Goal: Transaction & Acquisition: Purchase product/service

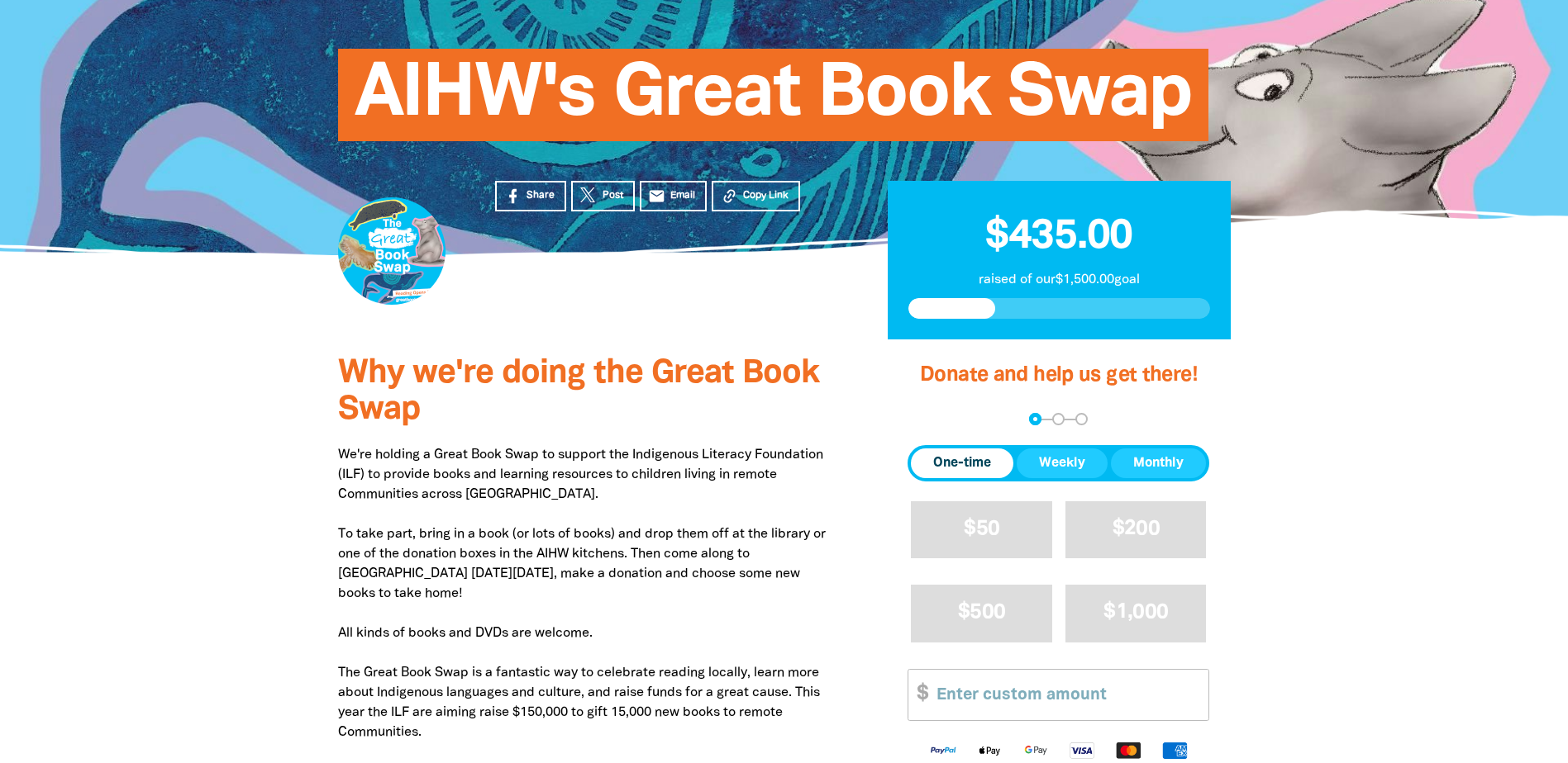
scroll to position [165, 0]
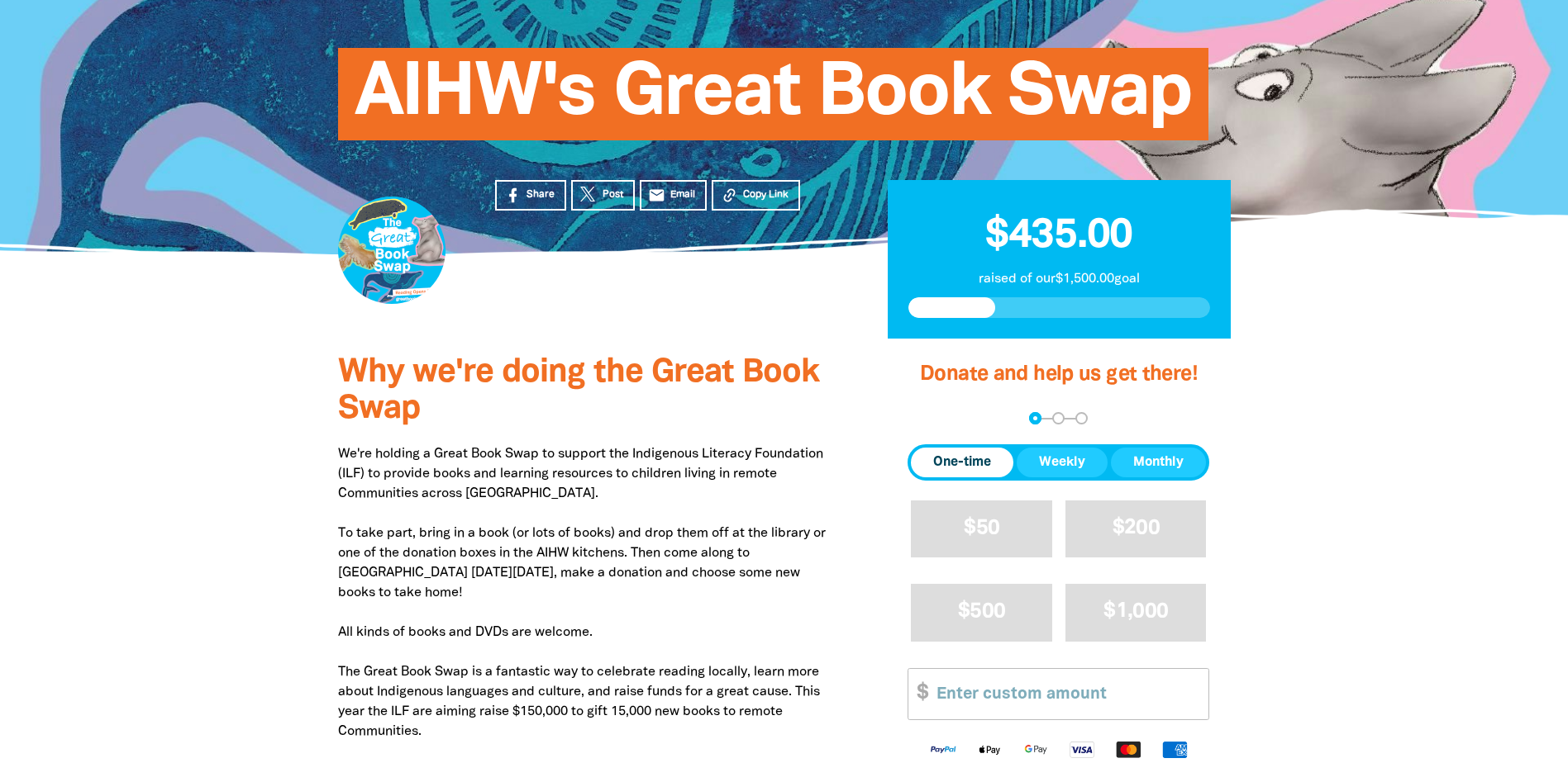
click at [524, 541] on p "We're holding a Great Book Swap to support the Indigenous Literacy Foundation (…" at bounding box center [587, 622] width 500 height 357
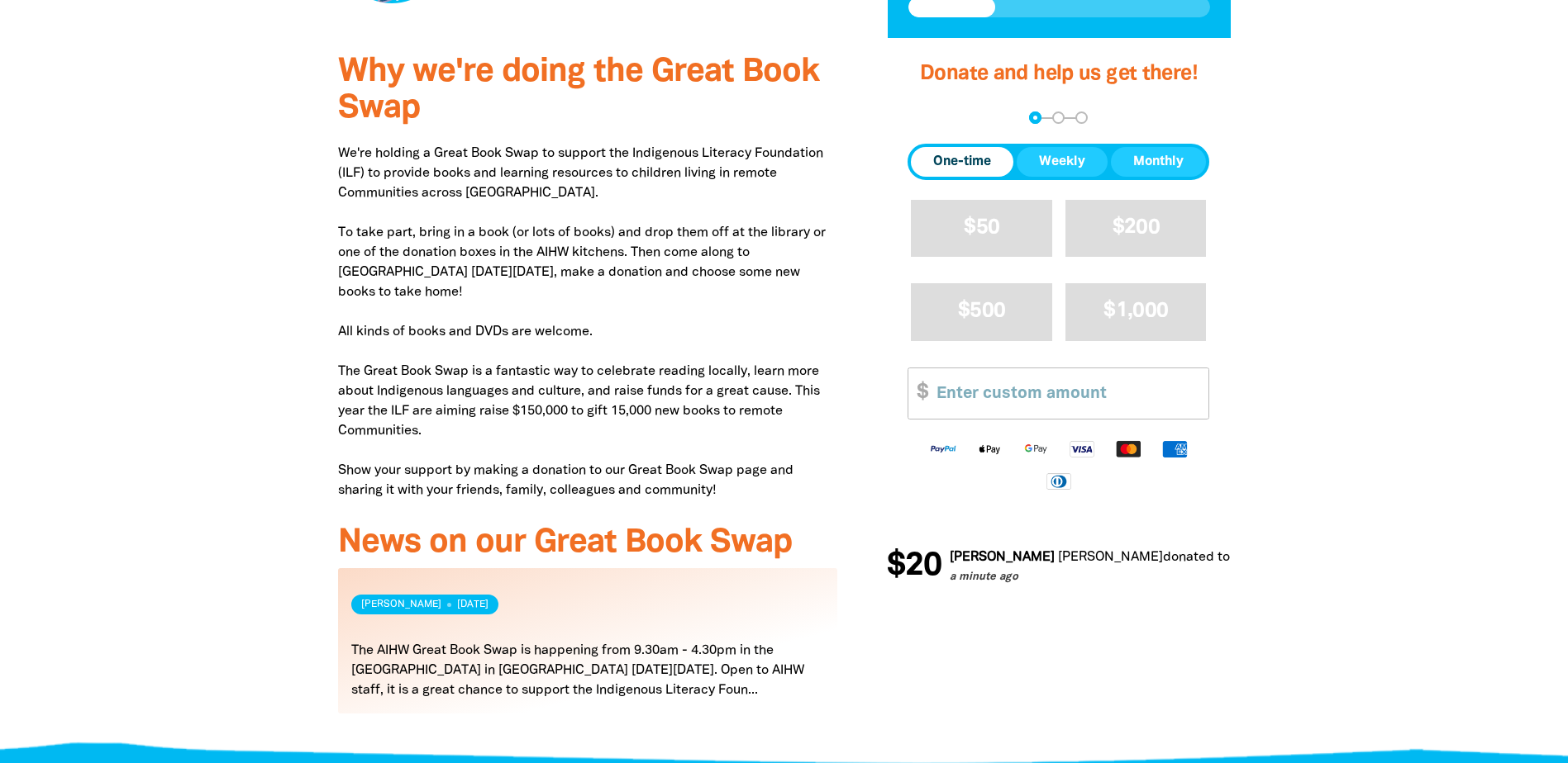
scroll to position [496, 0]
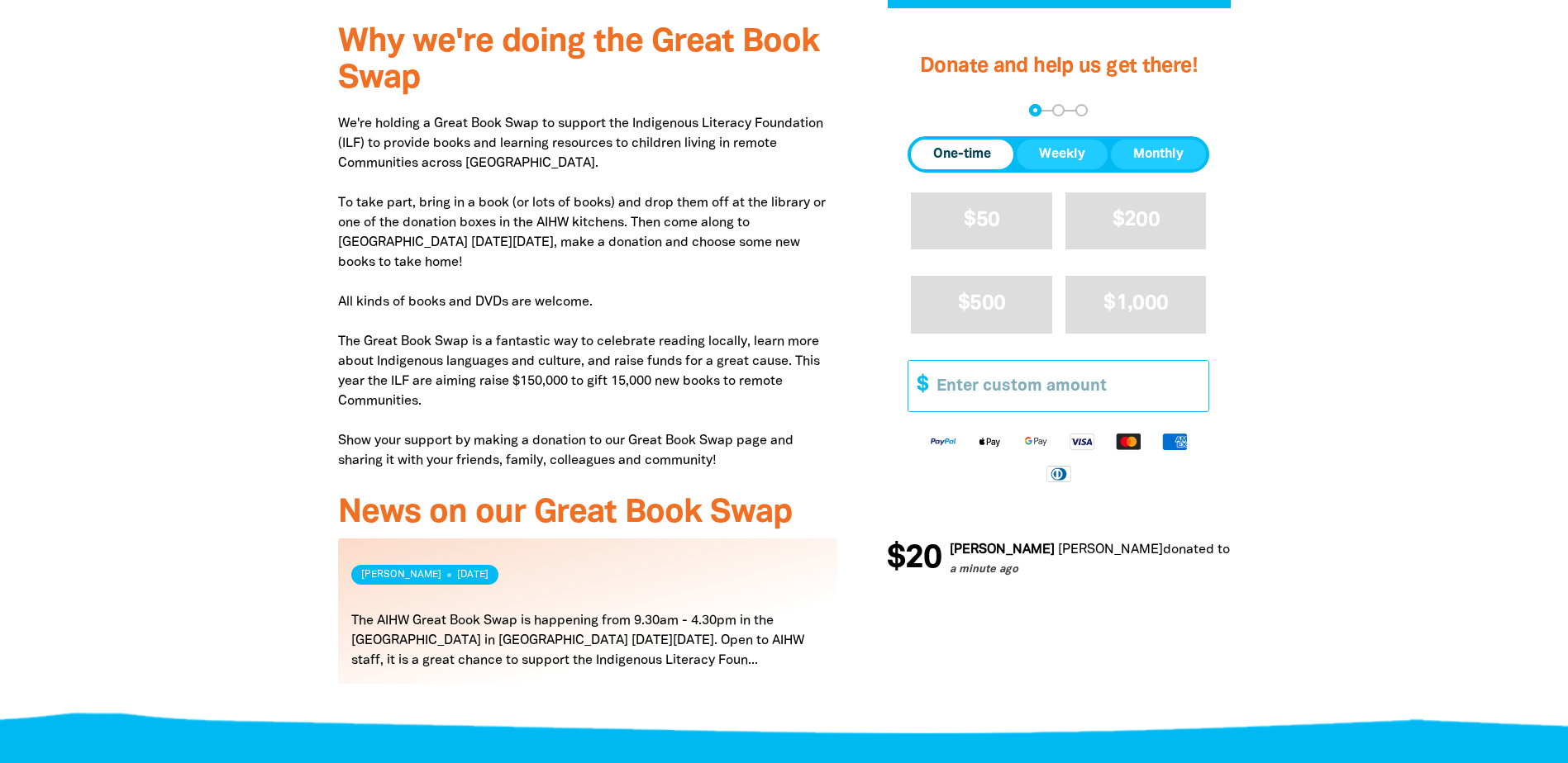
click at [966, 393] on input "Other Amount" at bounding box center [1066, 385] width 283 height 51
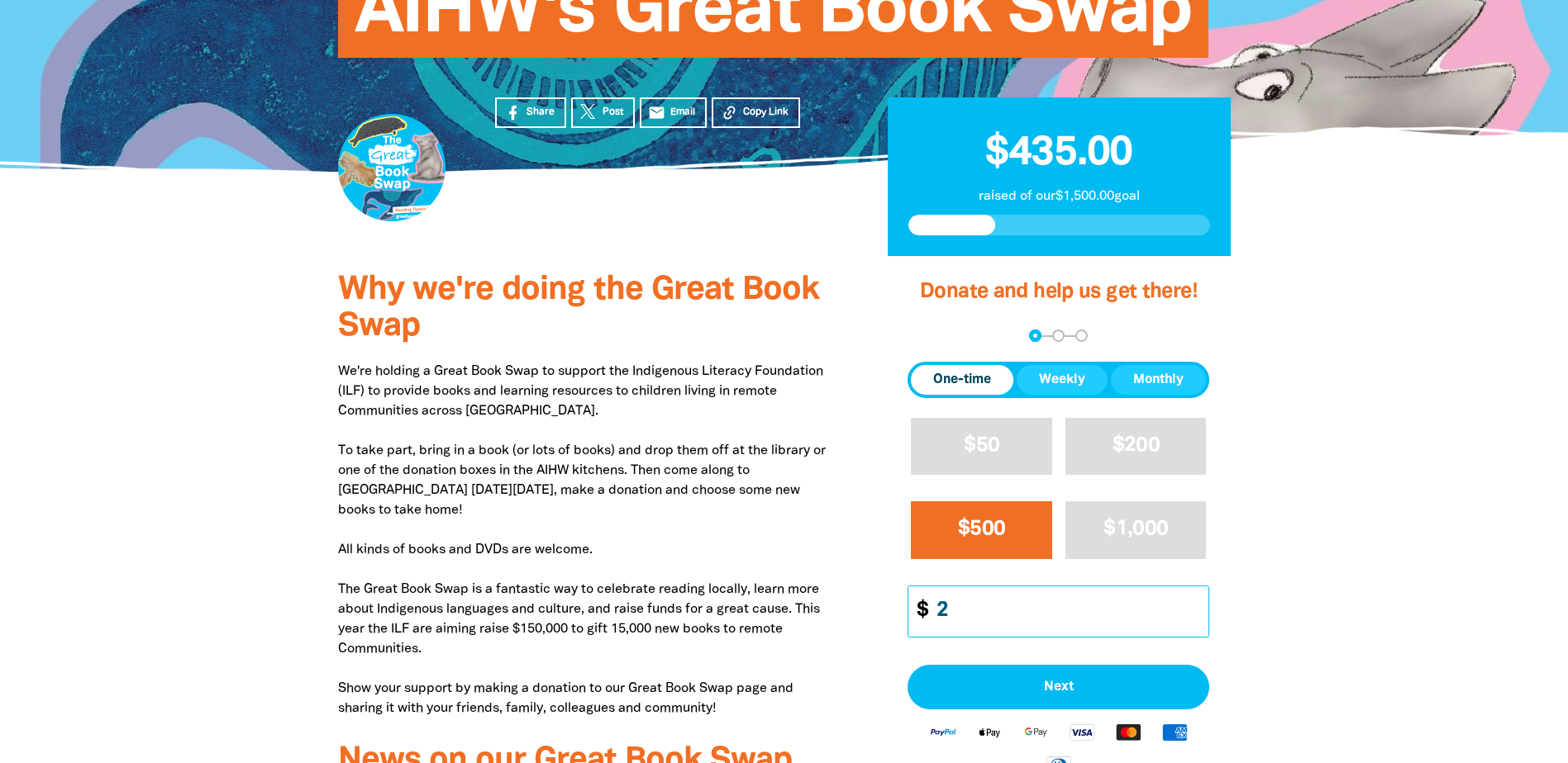
scroll to position [330, 0]
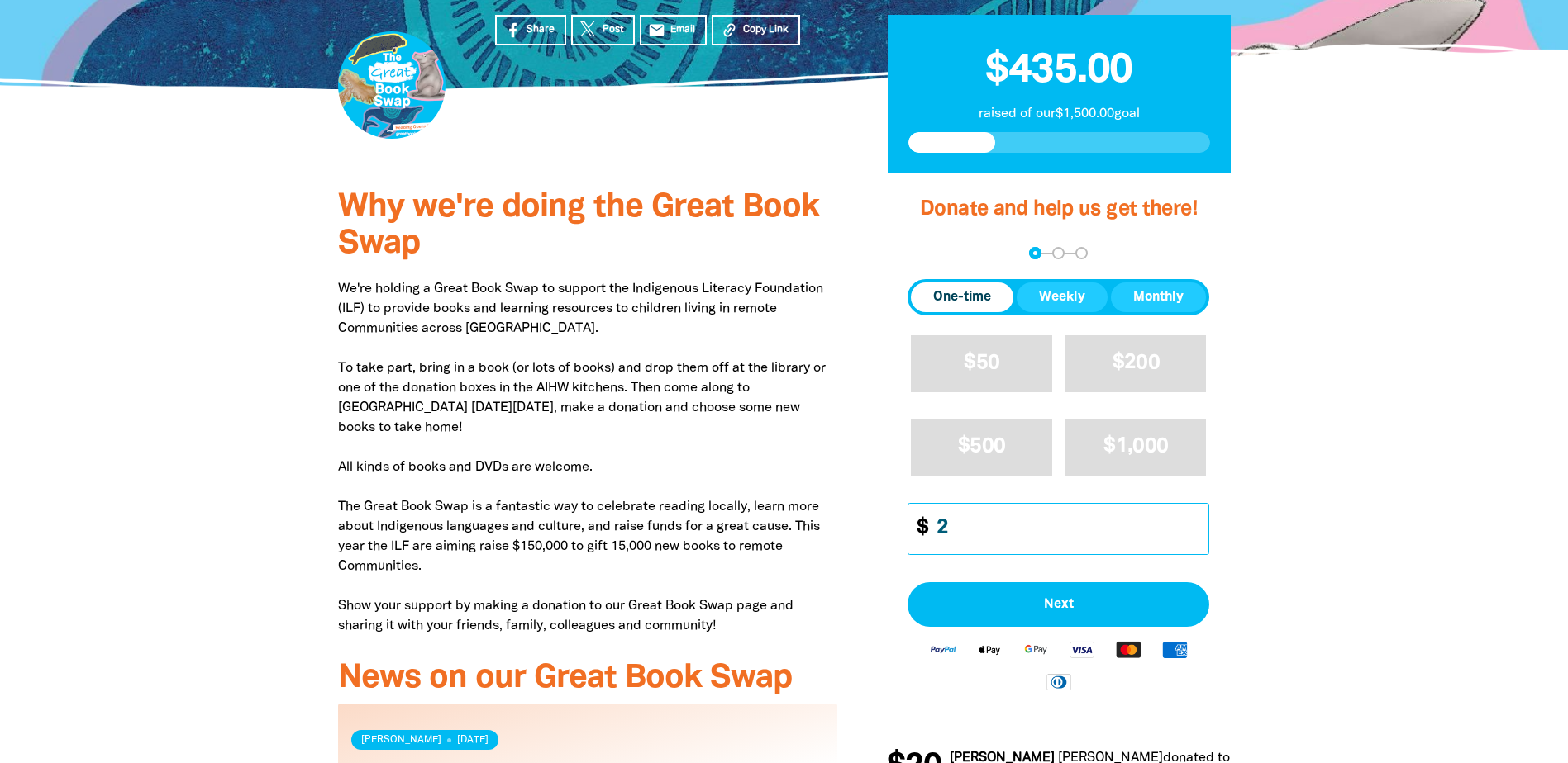
type input "1"
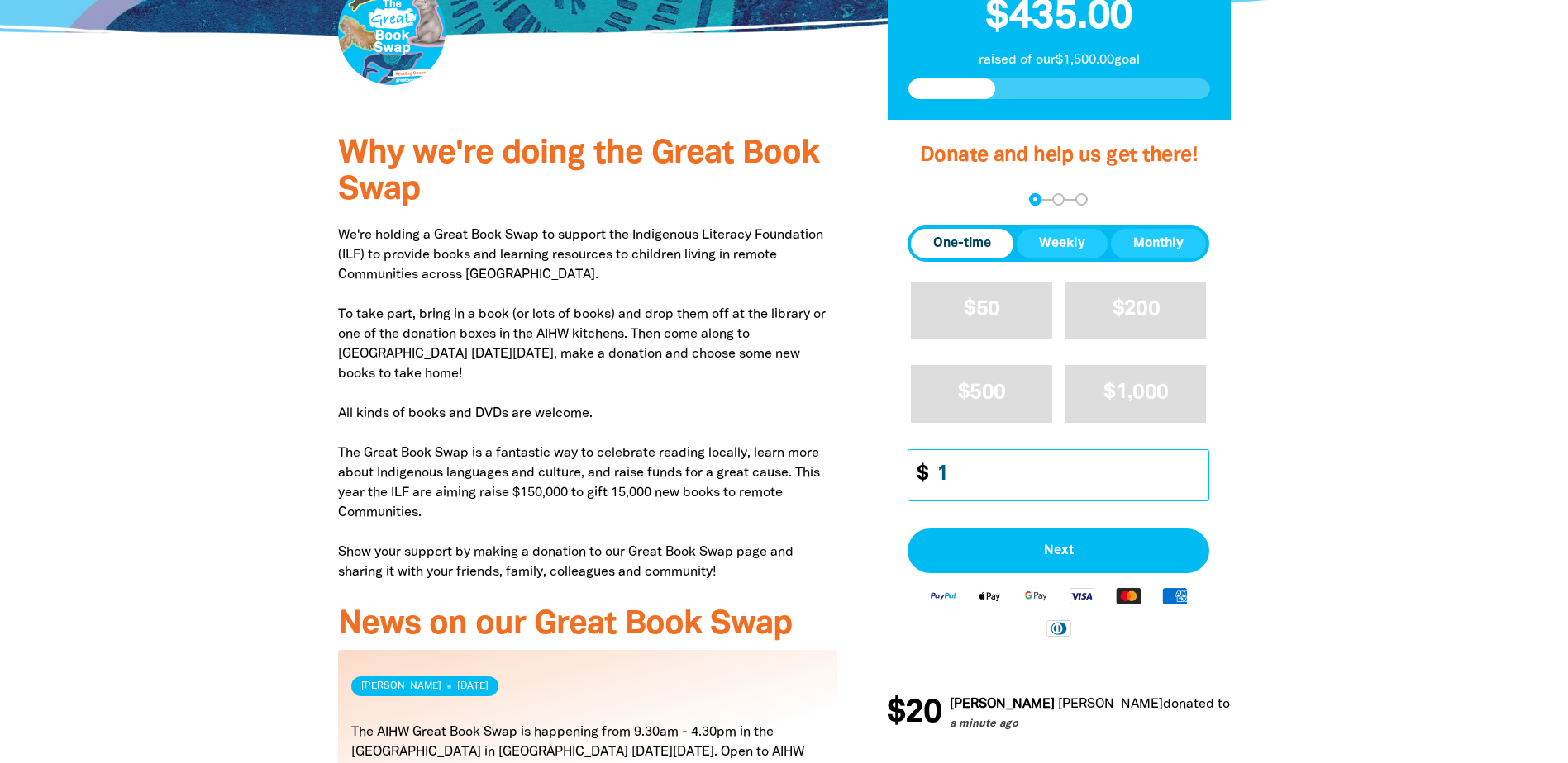
scroll to position [413, 0]
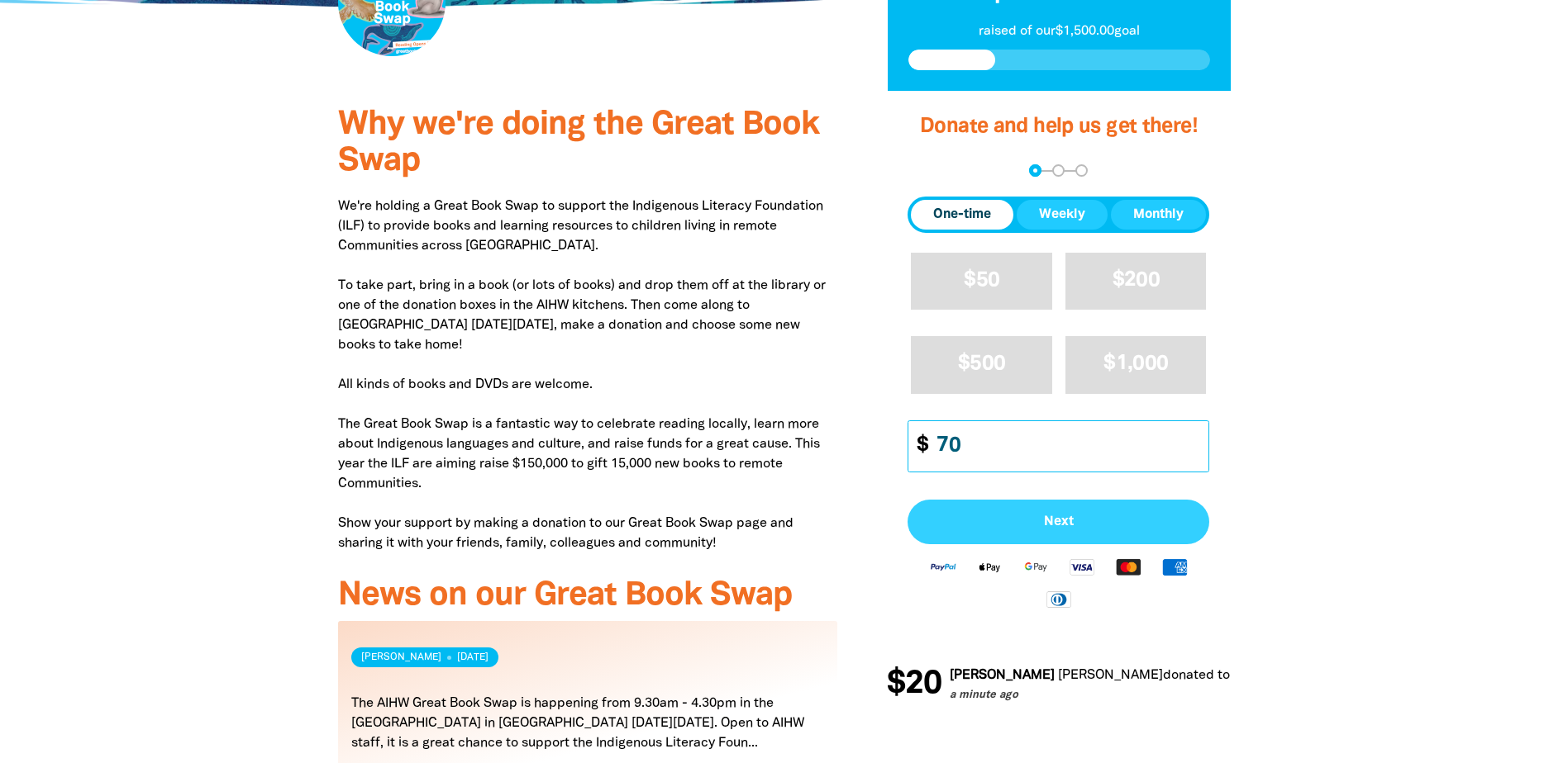
type input "70"
click at [991, 516] on span "Next" at bounding box center [1058, 522] width 265 height 13
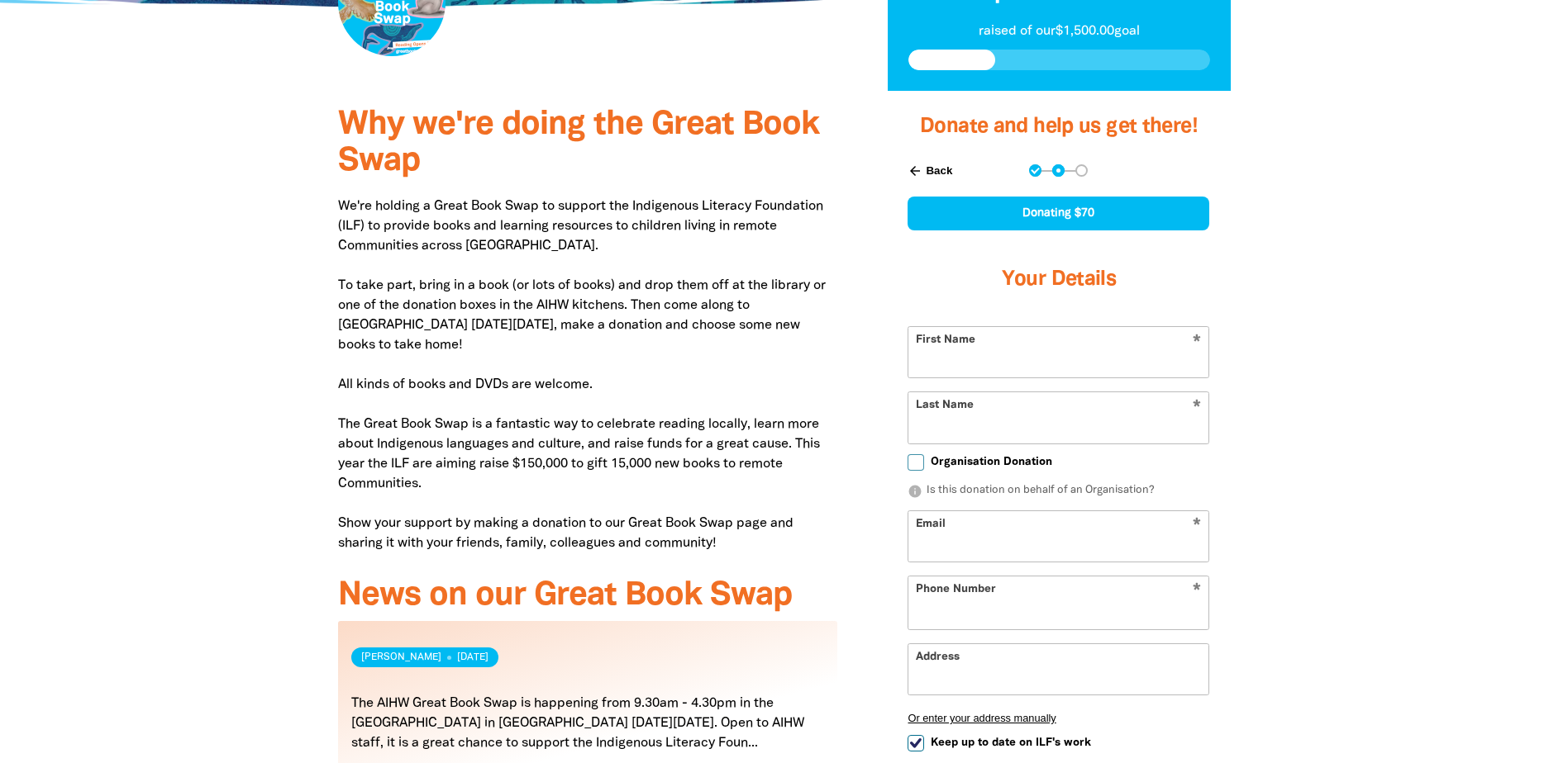
select select "AU"
click at [988, 371] on input "First Name" at bounding box center [1058, 352] width 300 height 51
type input "Shuai"
type input "Shao"
type input "shuai.shao@aihw.gov.au"
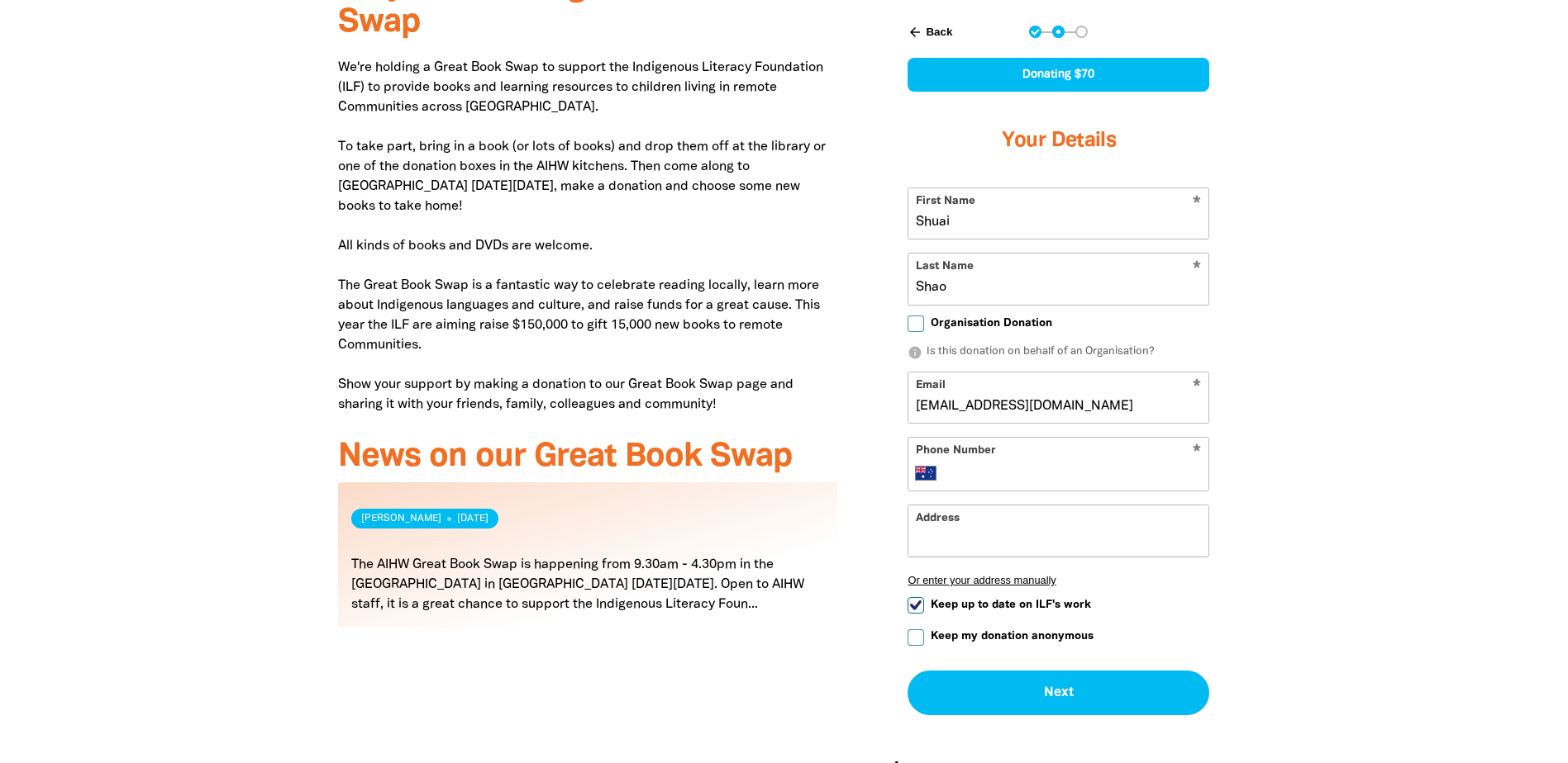
scroll to position [496, 0]
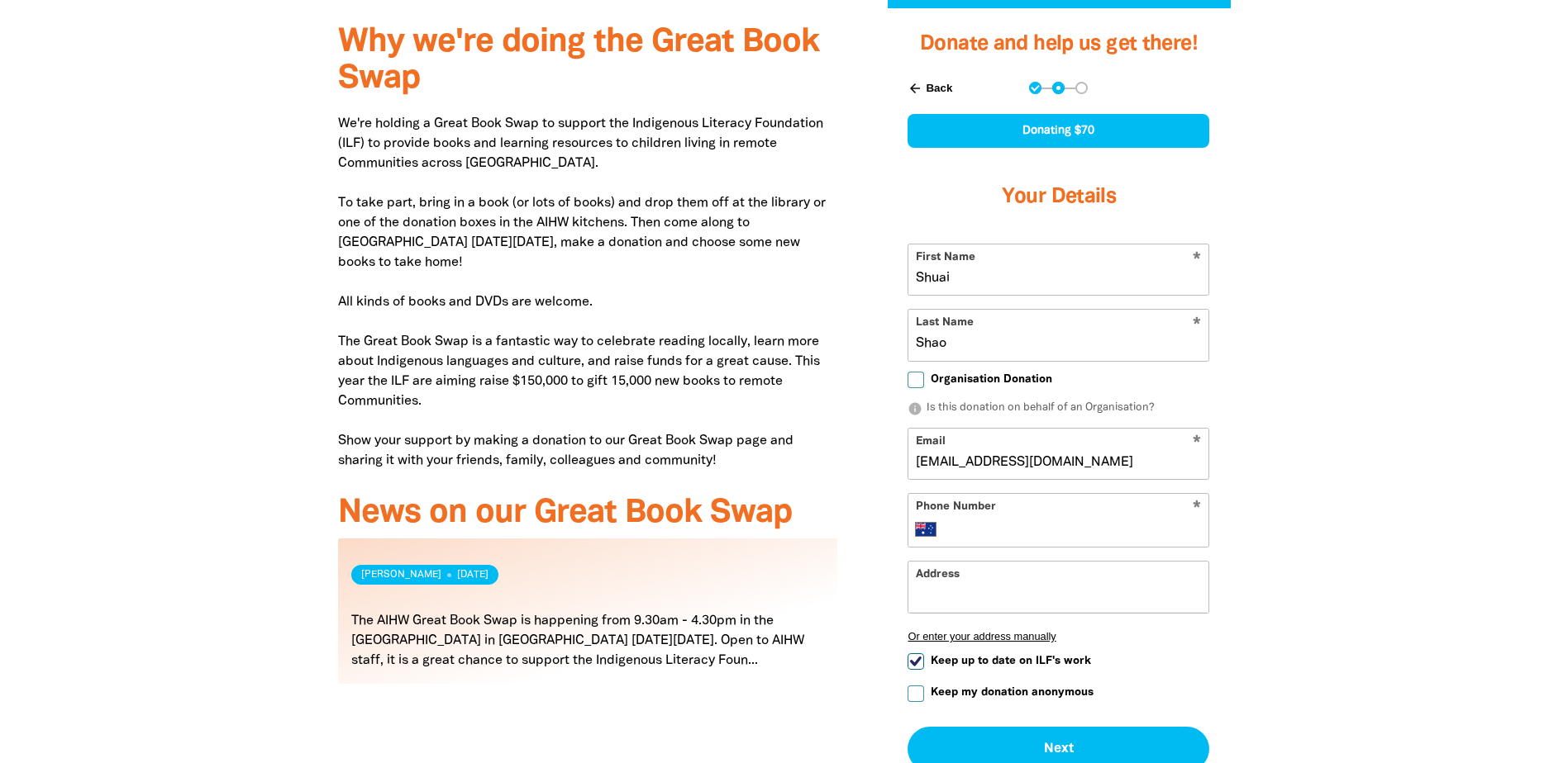
click at [1039, 529] on input "Phone Number" at bounding box center [1076, 529] width 253 height 20
type input "+61 405 036 711"
click at [1004, 611] on input "Address" at bounding box center [1058, 587] width 300 height 51
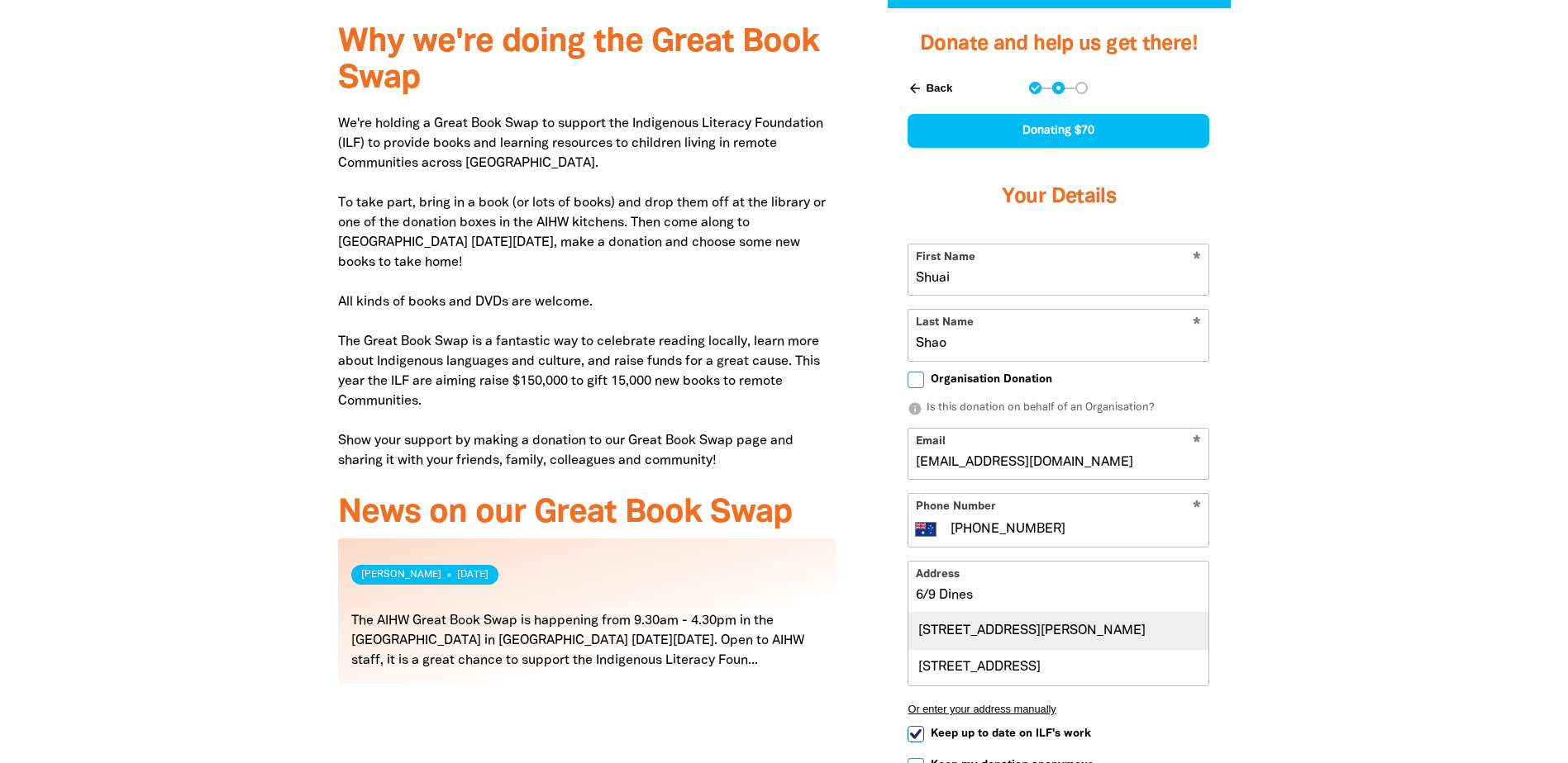
click at [1005, 636] on div "Unit 6, 9 Dines Place, BRUCE ACT 2617" at bounding box center [1058, 631] width 300 height 36
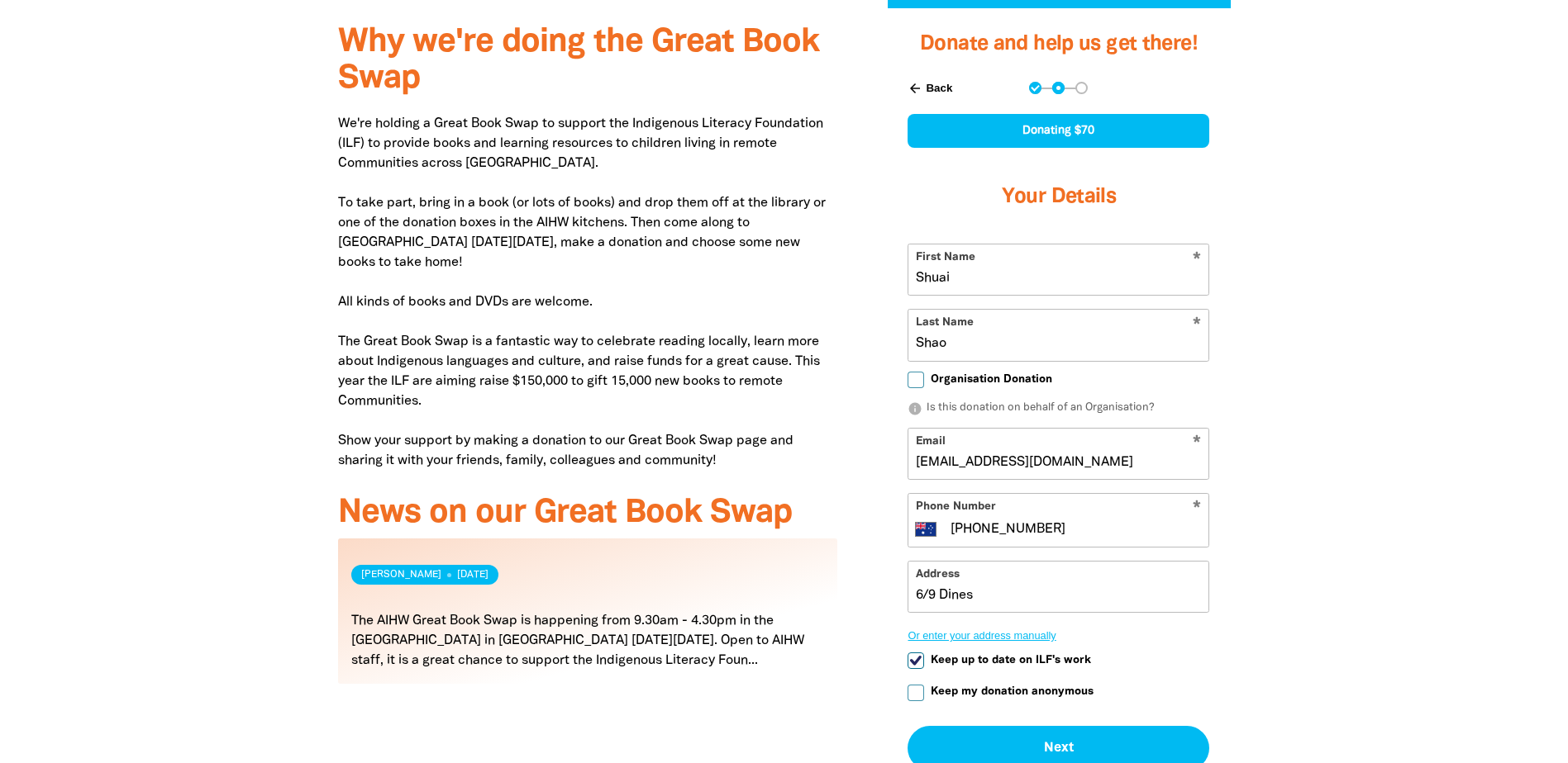
type input "Unit 6, 9 Dines Place, BRUCE ACT 2617"
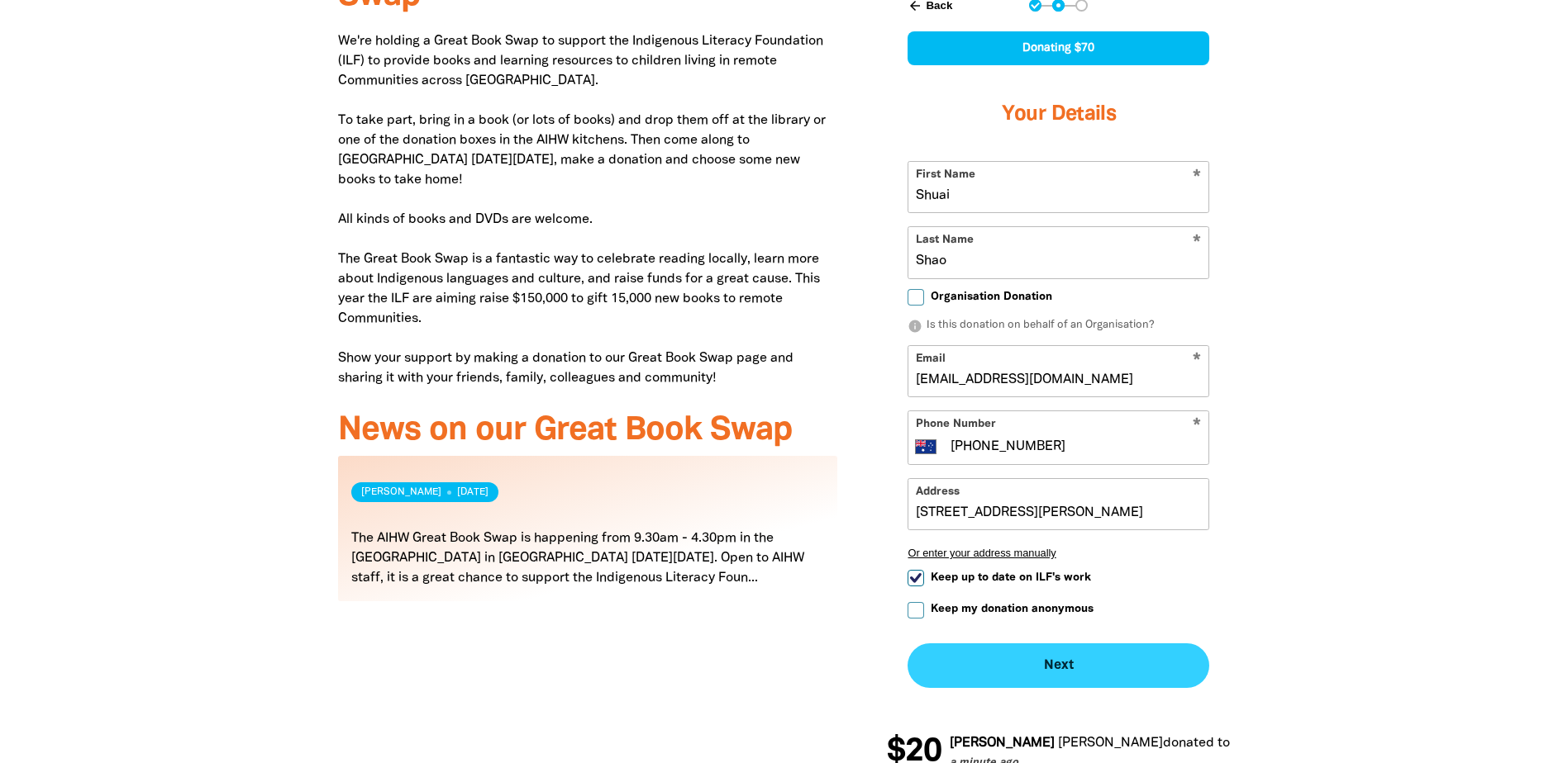
click at [1099, 659] on button "Next chevron_right" at bounding box center [1058, 666] width 302 height 45
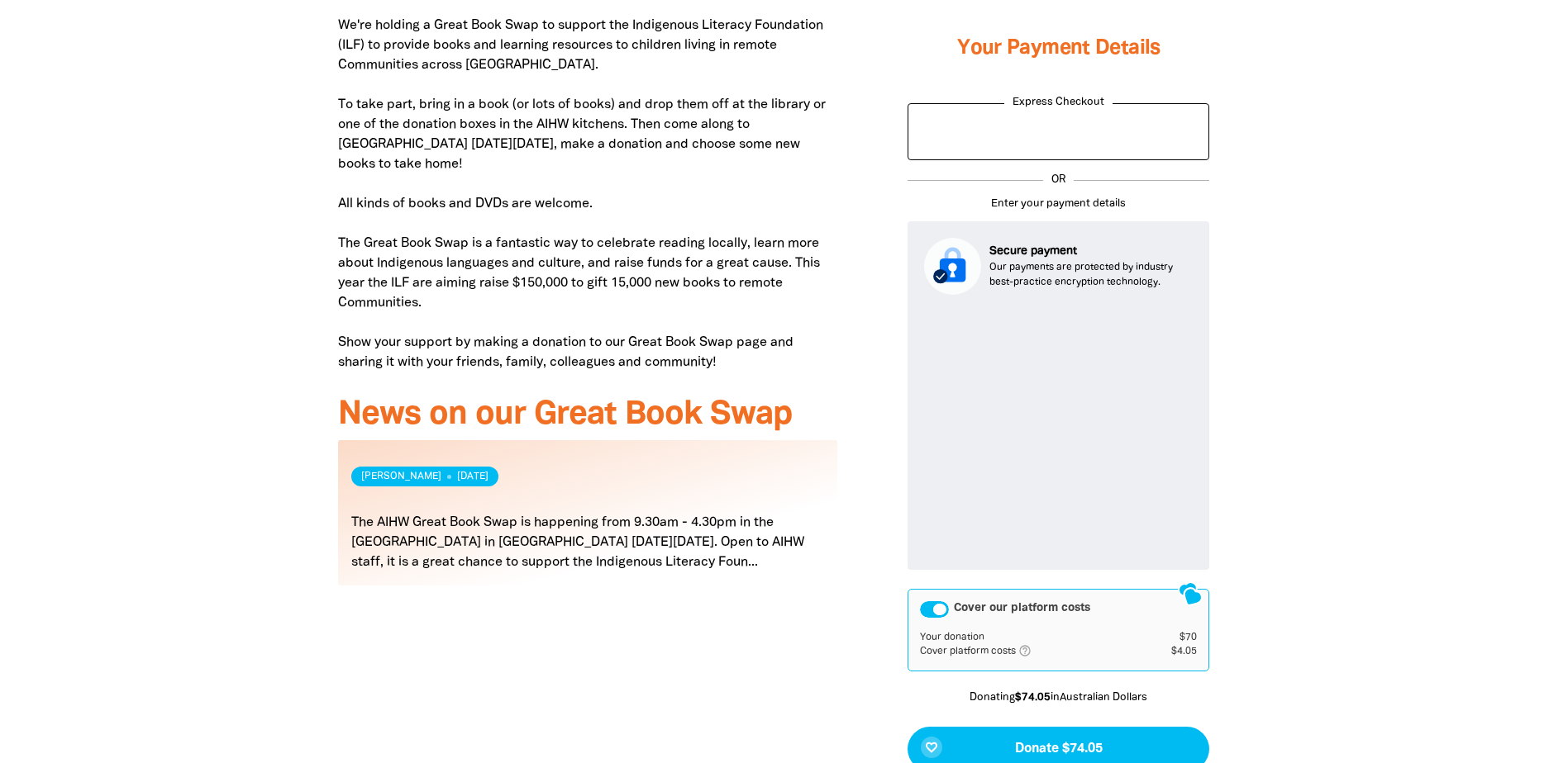
scroll to position [623, 0]
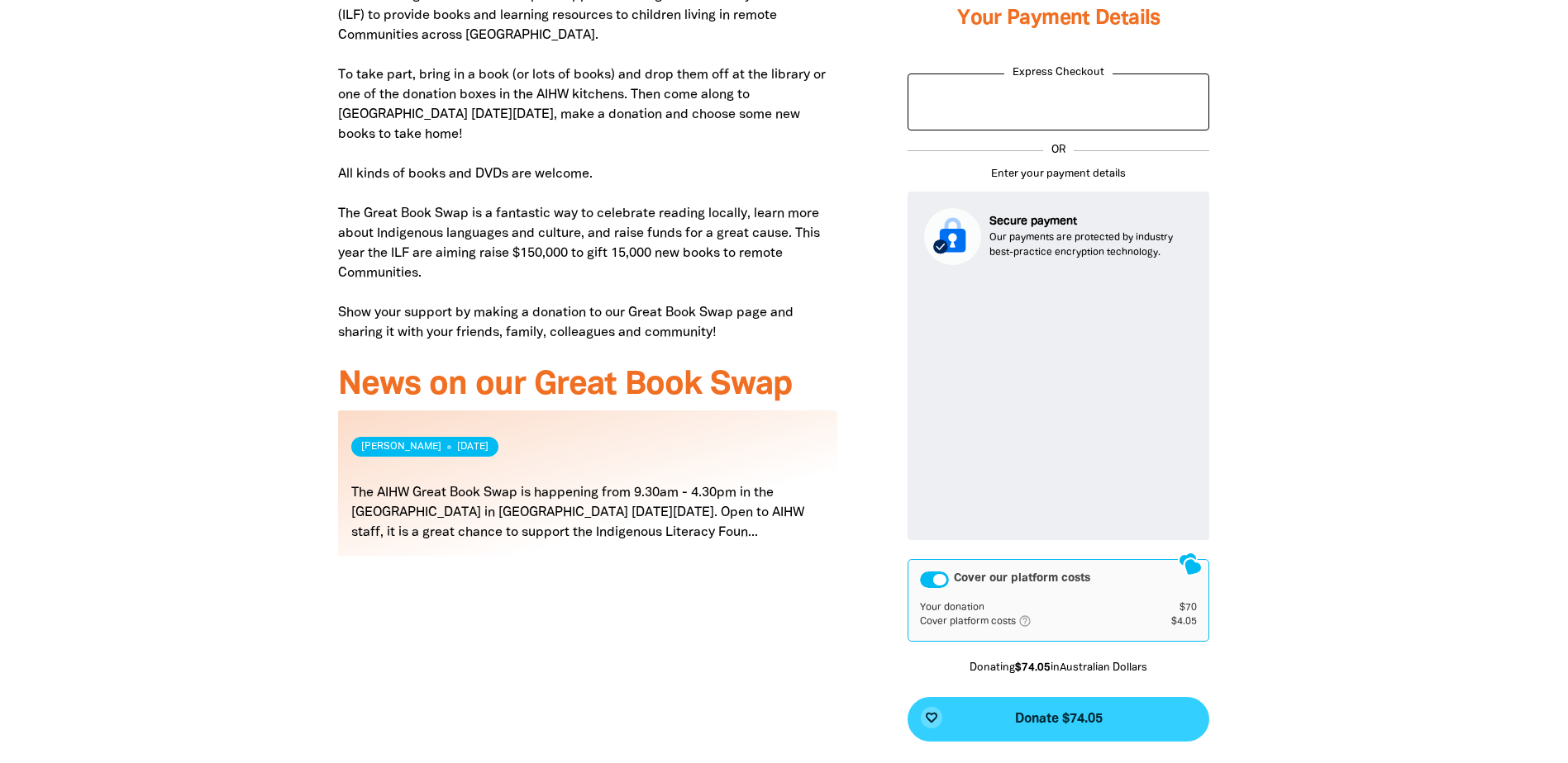
click at [1158, 711] on button "favorite_border Donate $74.05" at bounding box center [1058, 720] width 302 height 45
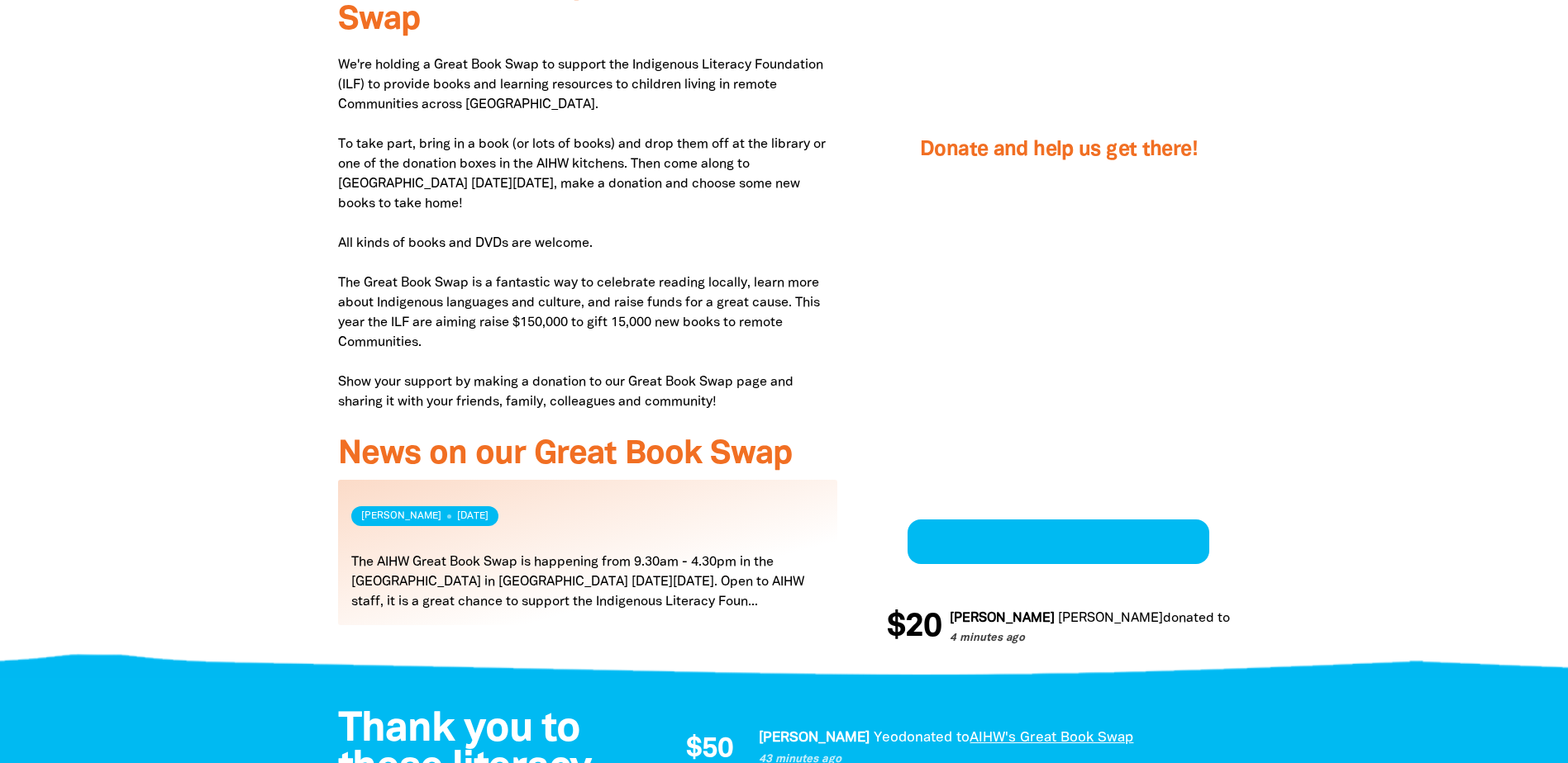
scroll to position [534, 0]
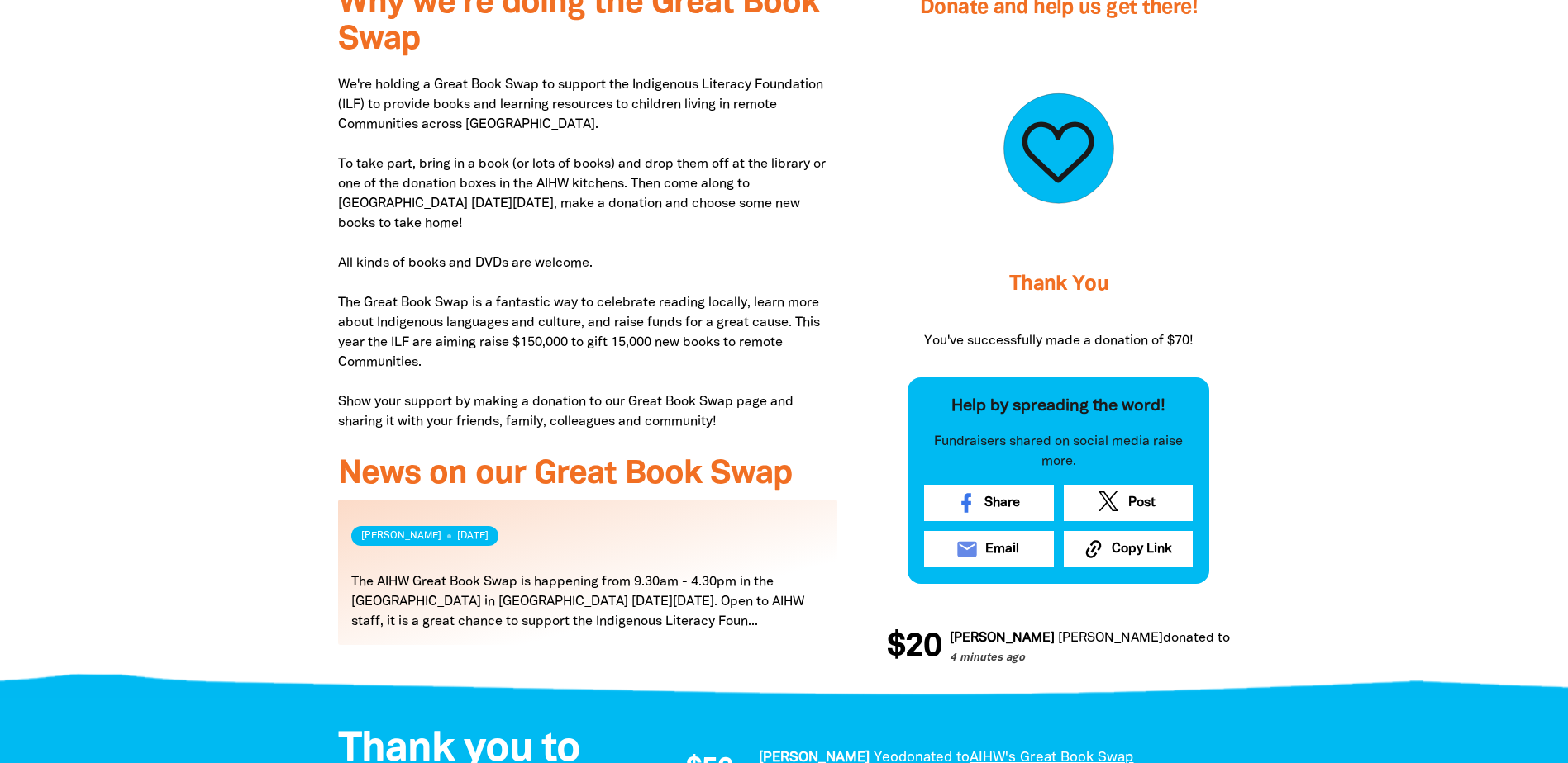
click at [316, 292] on div "Why we're doing the Great Book Swap We're holding a Great Book Swap to support …" at bounding box center [588, 329] width 550 height 720
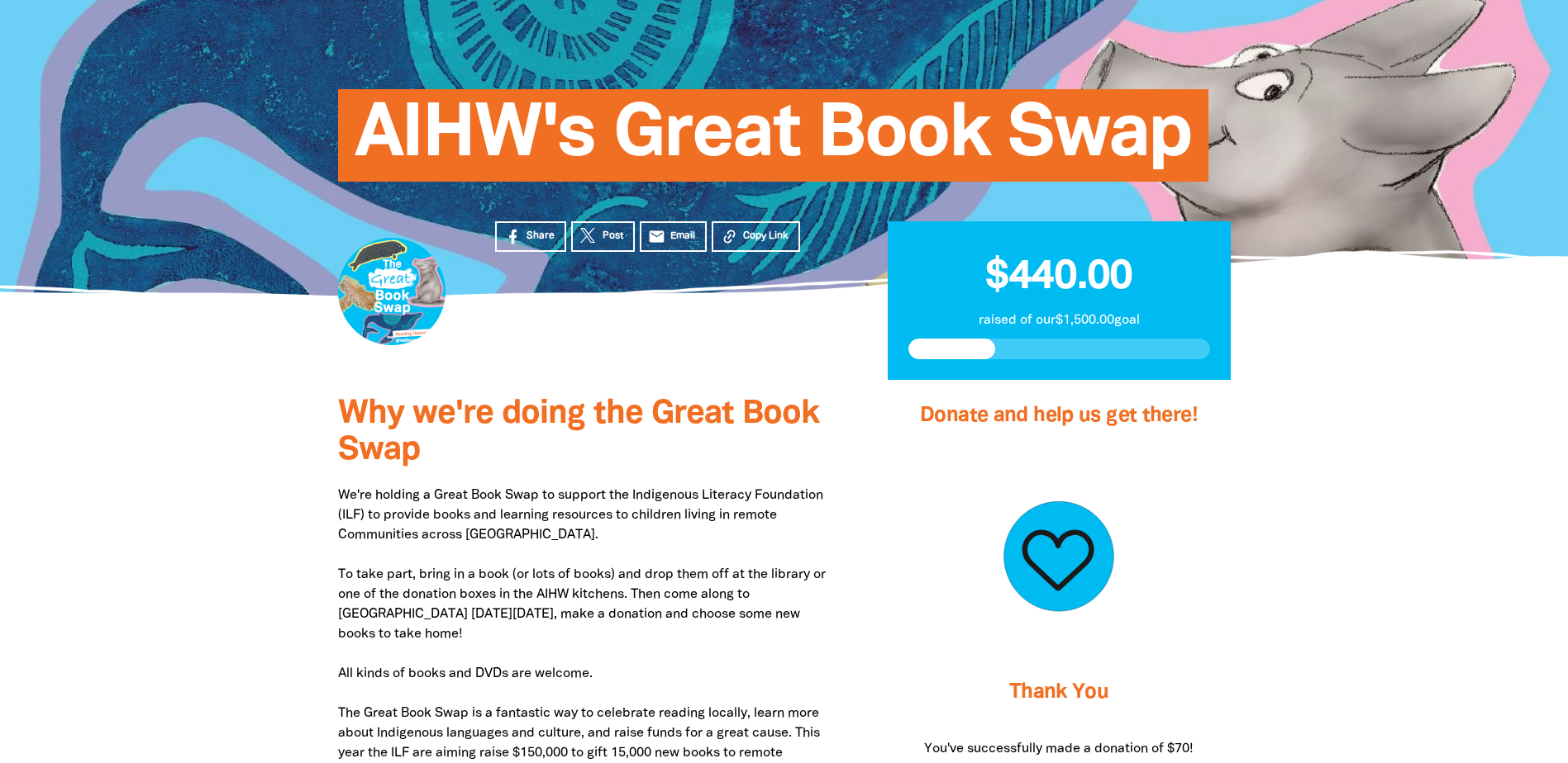
scroll to position [122, 0]
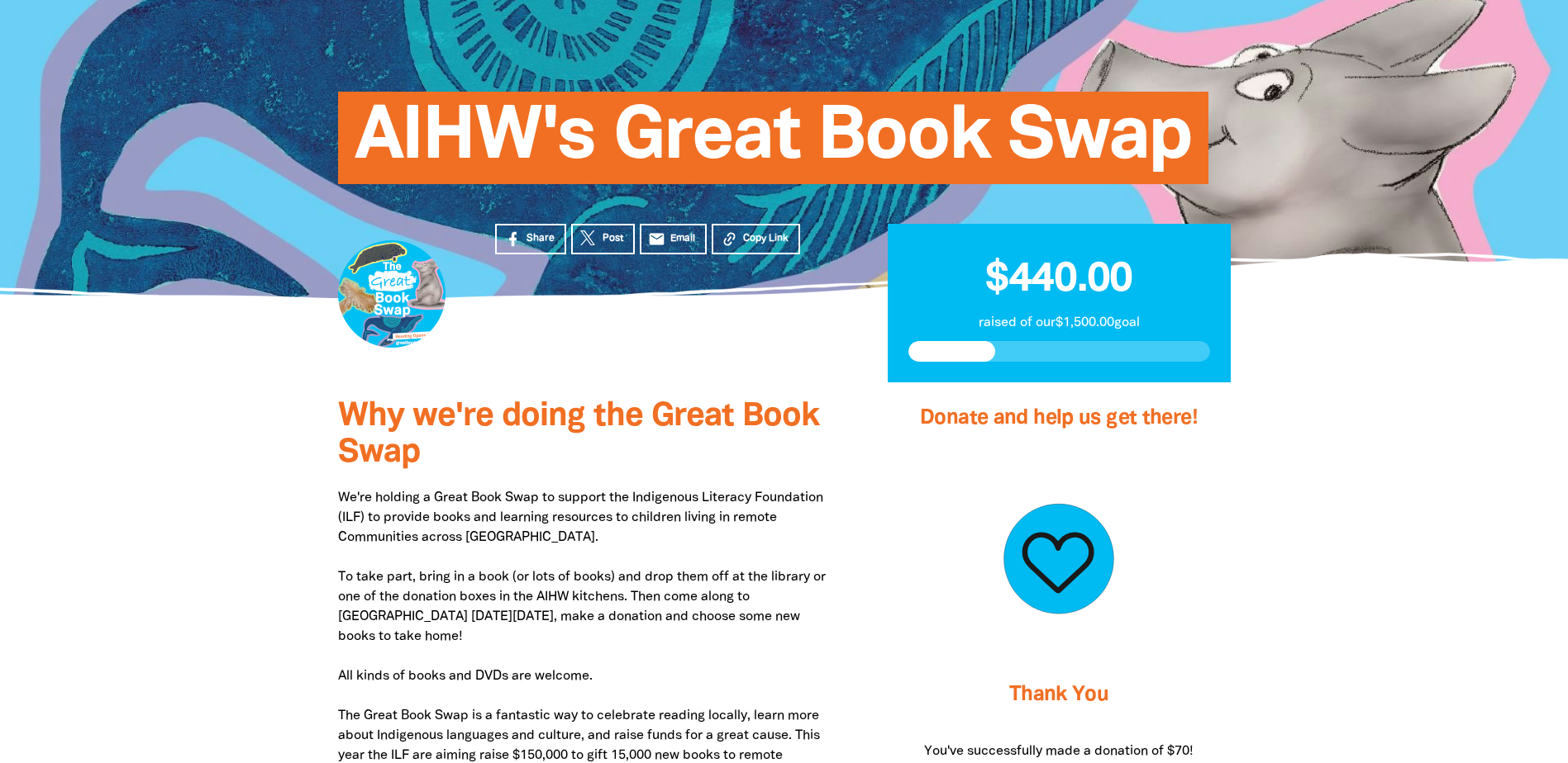
click at [538, 576] on p "We're holding a Great Book Swap to support the Indigenous Literacy Foundation (…" at bounding box center [587, 666] width 500 height 357
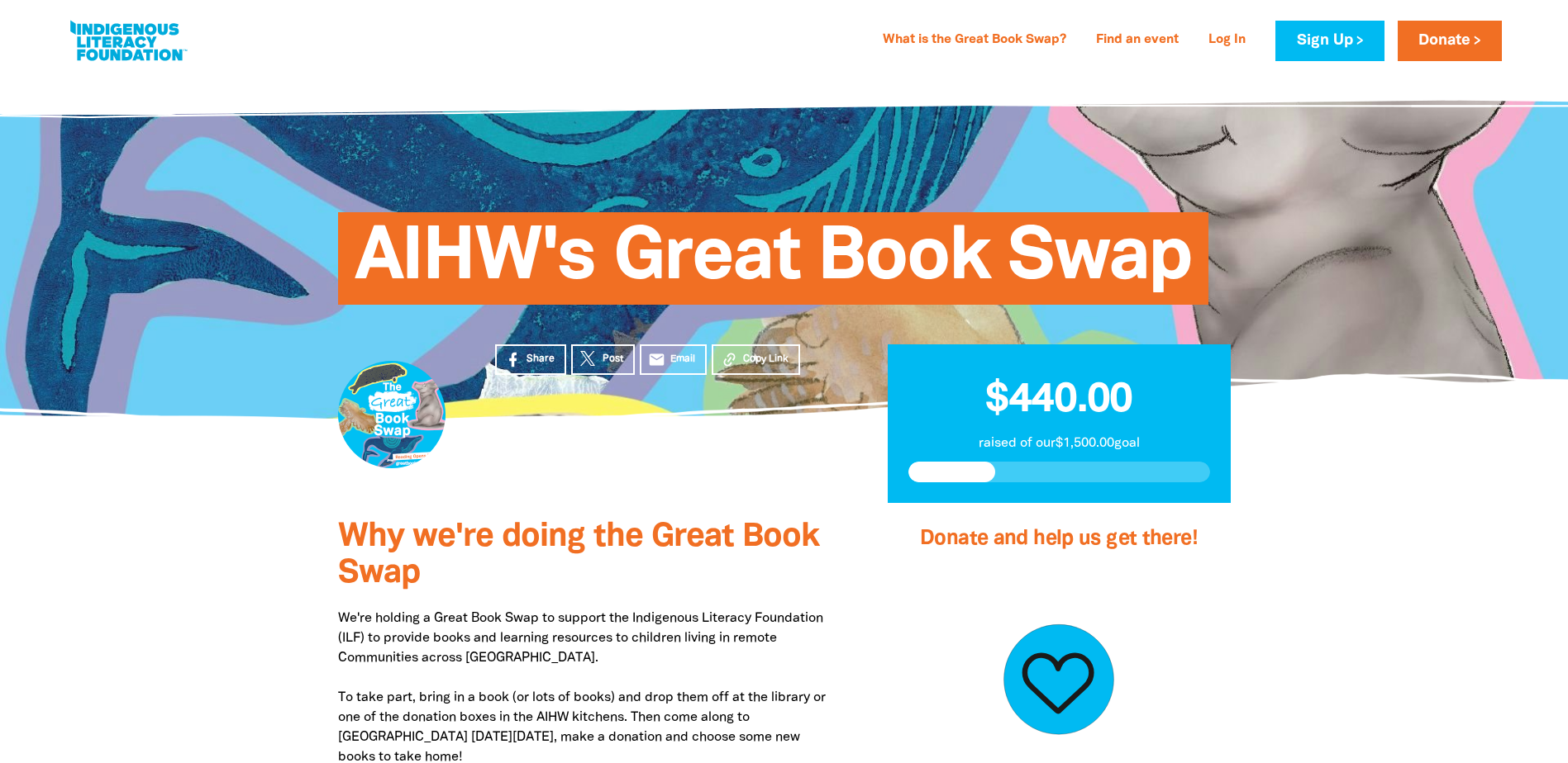
scroll to position [0, 0]
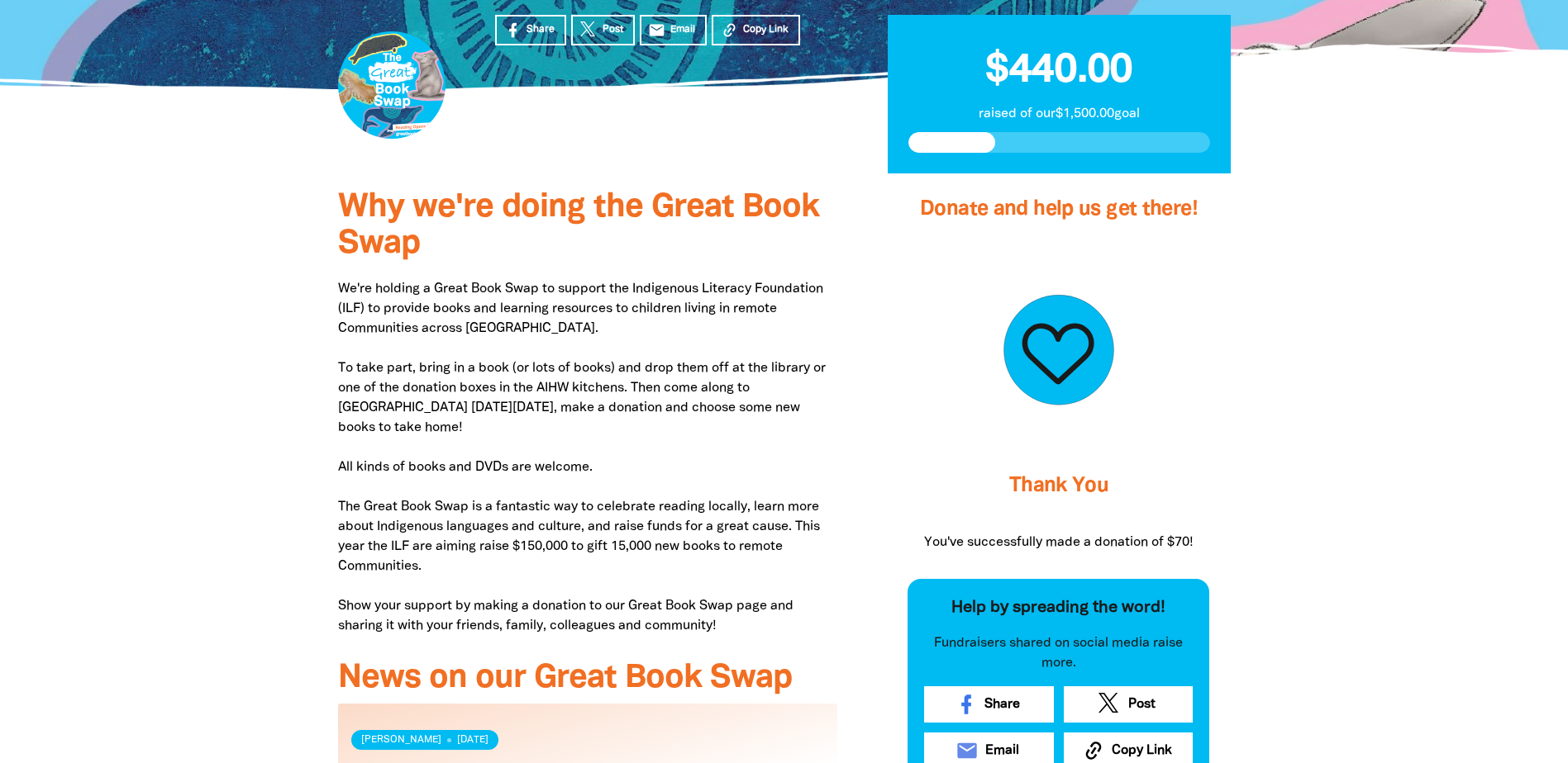
scroll to position [496, 0]
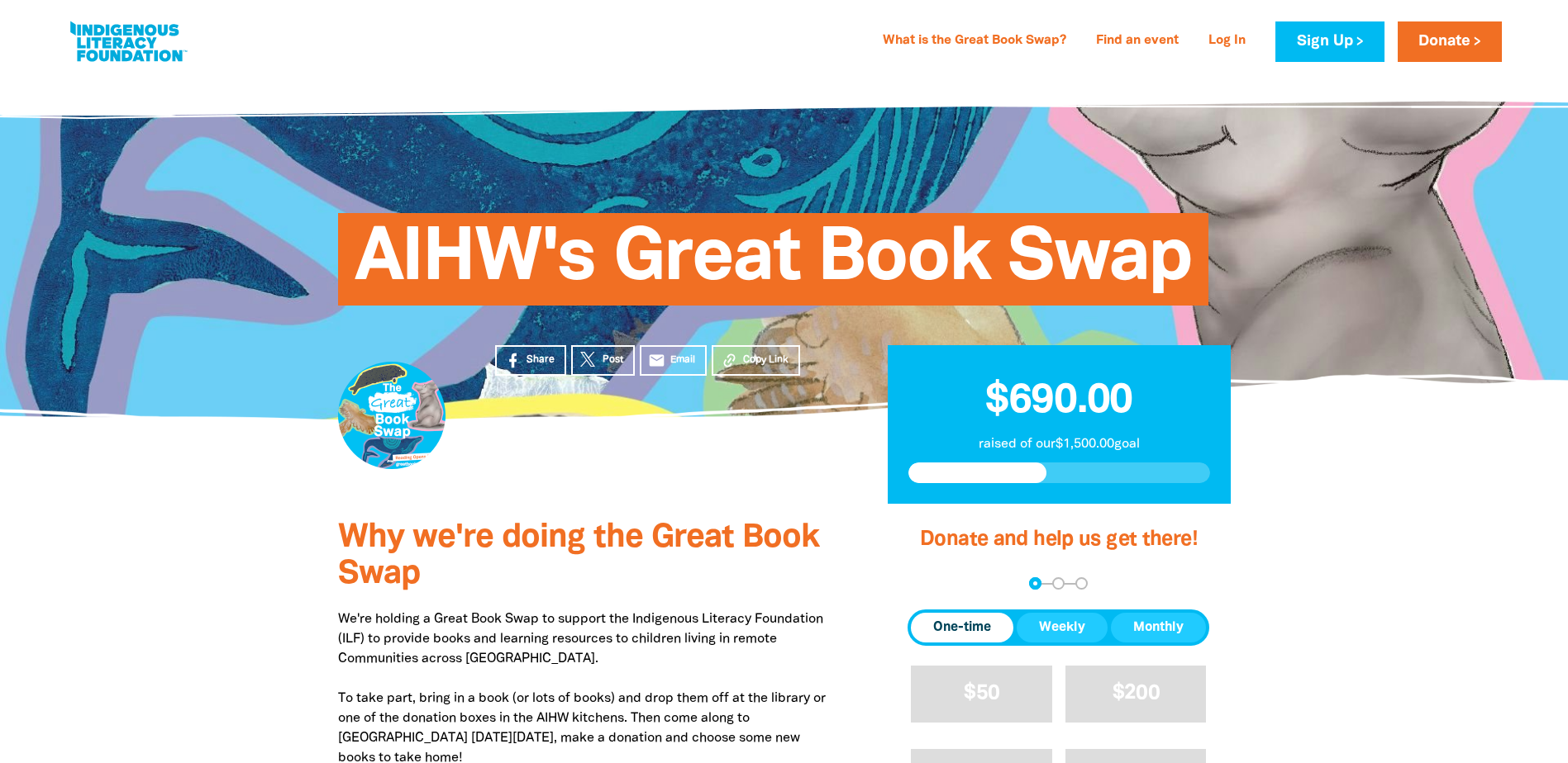
scroll to position [496, 0]
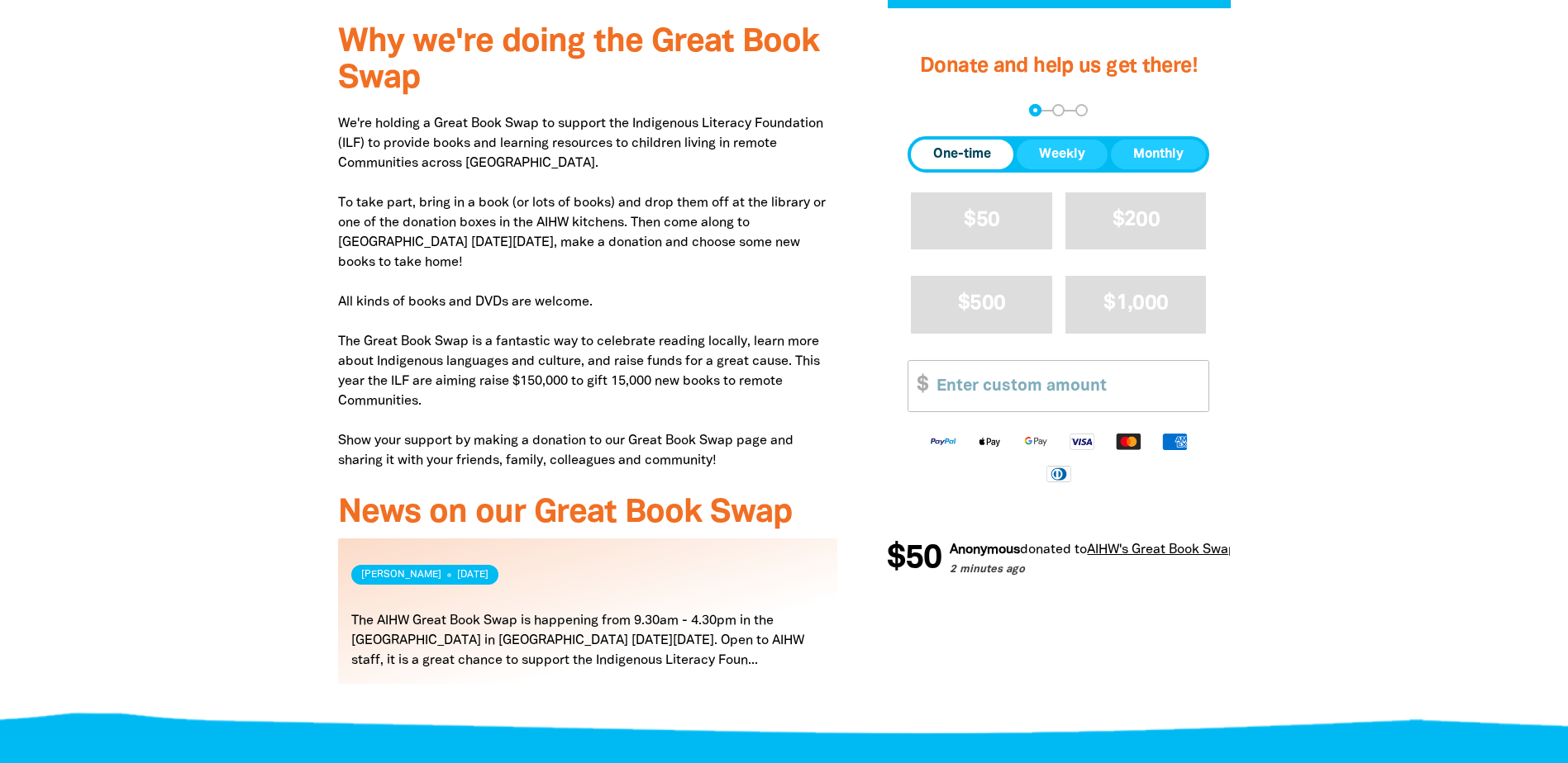
click at [1276, 542] on div "Why we're doing the Great Book Swap We're holding a Great Book Swap to support …" at bounding box center [784, 368] width 991 height 720
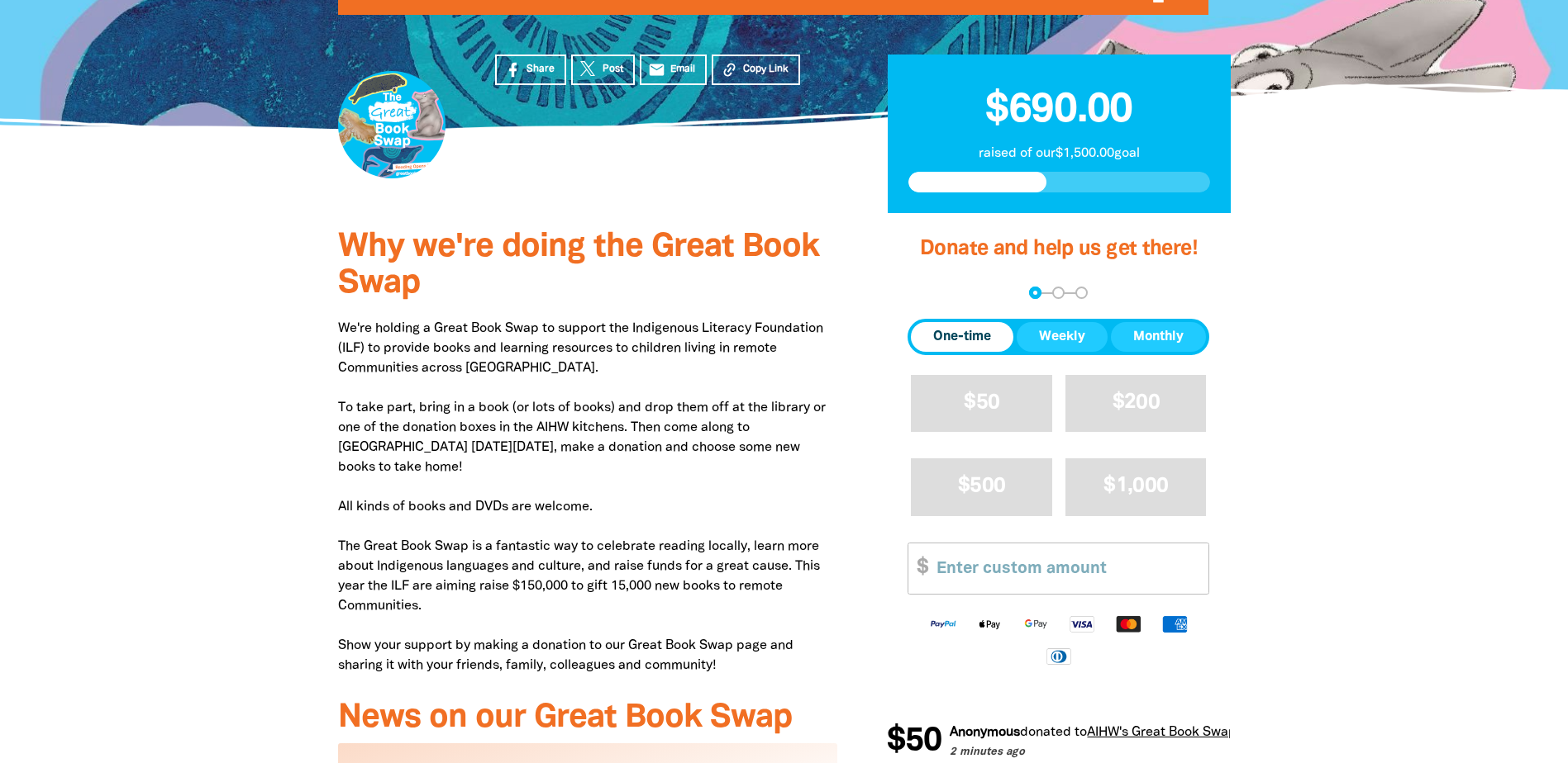
scroll to position [247, 0]
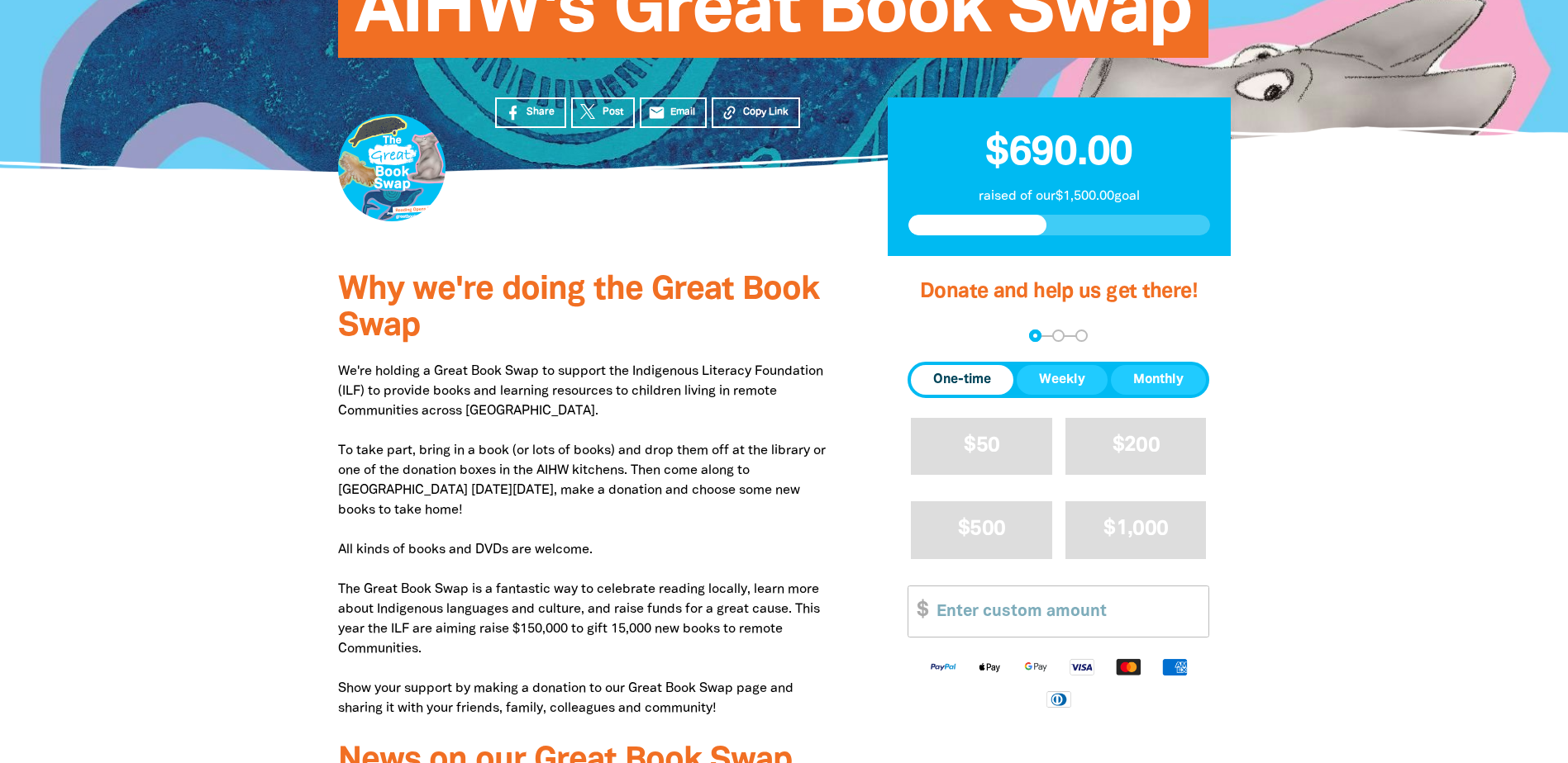
click at [1323, 476] on div at bounding box center [784, 616] width 1568 height 720
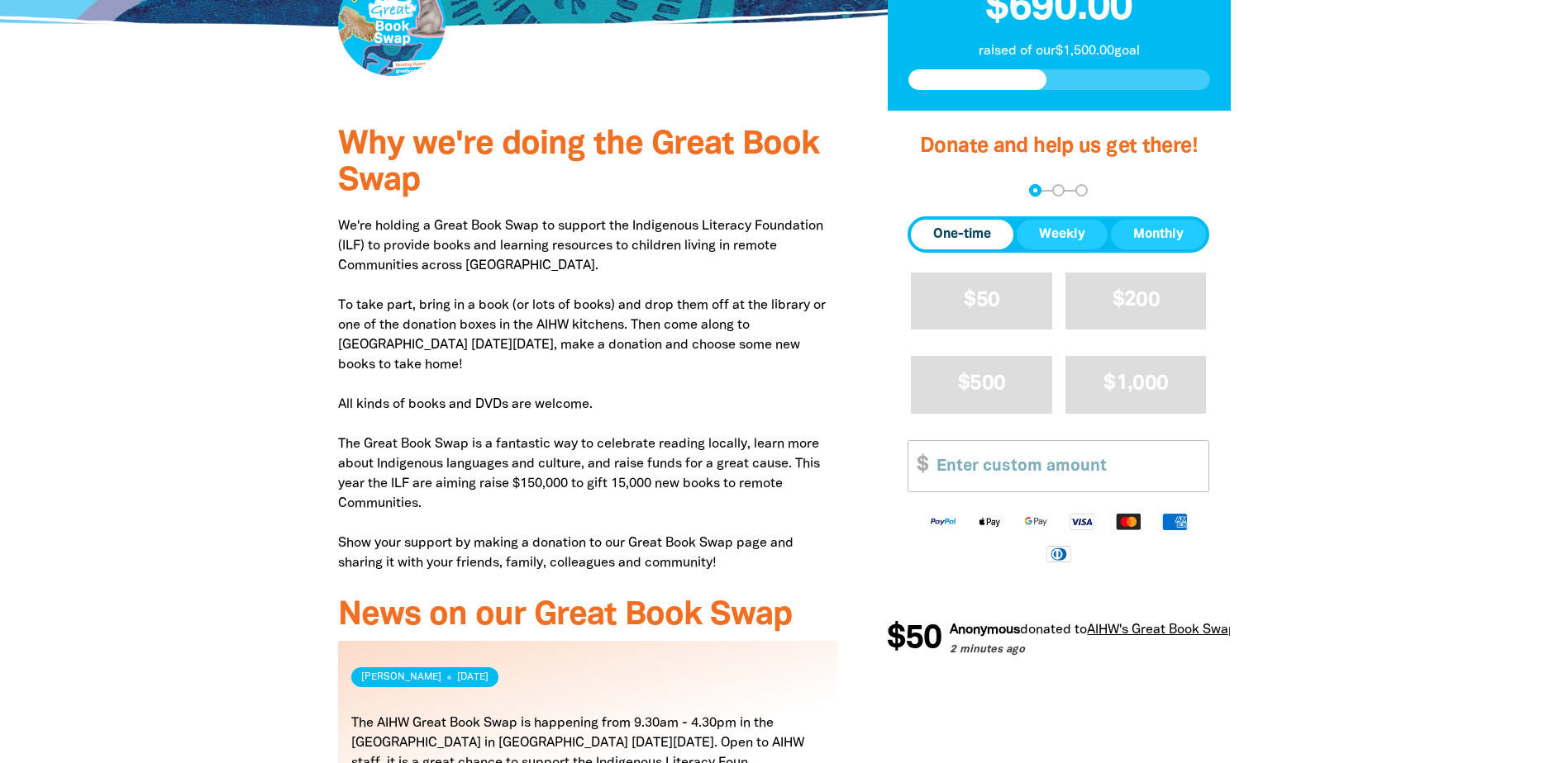
scroll to position [413, 0]
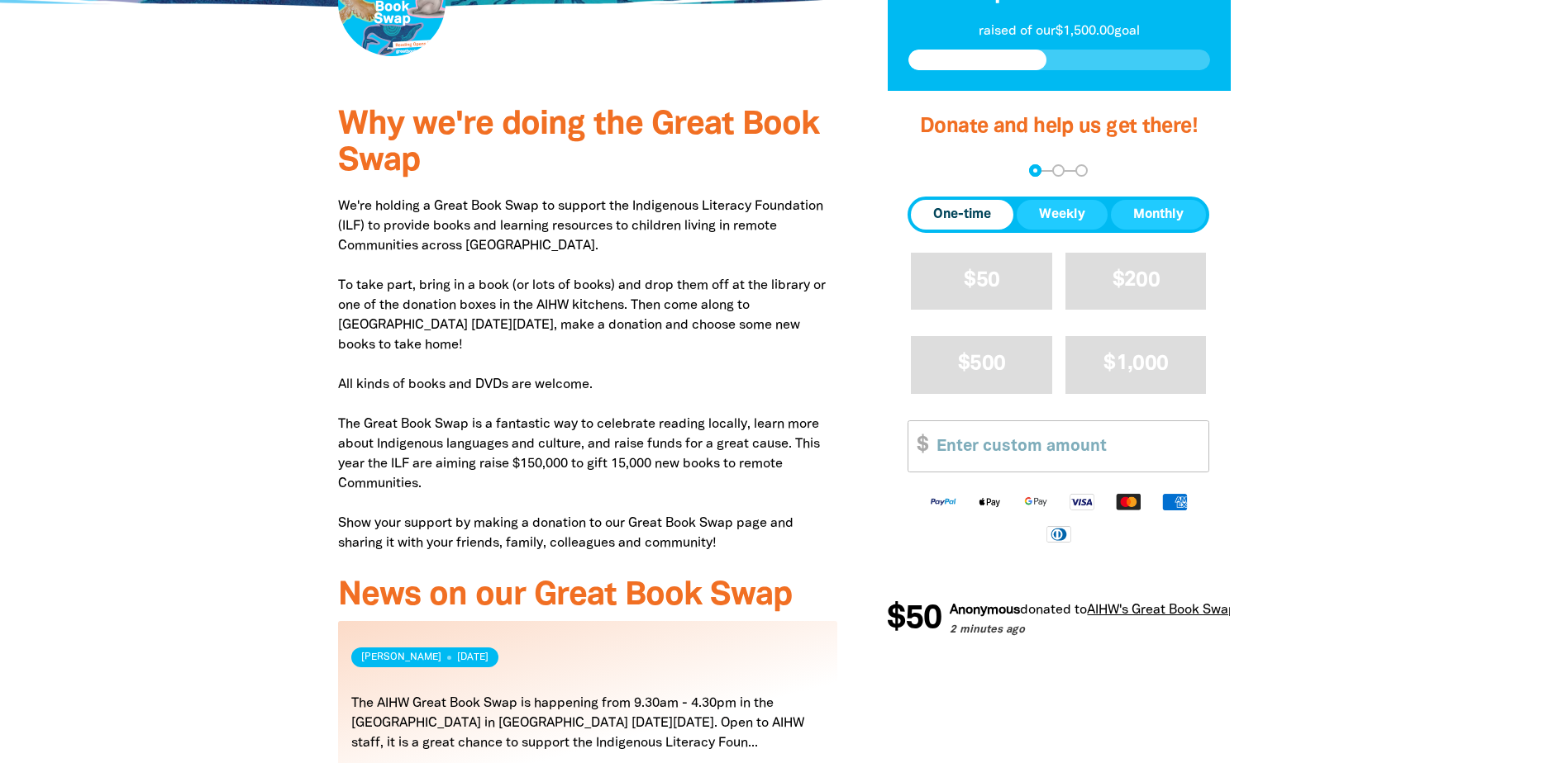
click at [1392, 262] on div at bounding box center [784, 451] width 1568 height 720
click at [1029, 450] on input "Other Amount" at bounding box center [1066, 446] width 283 height 51
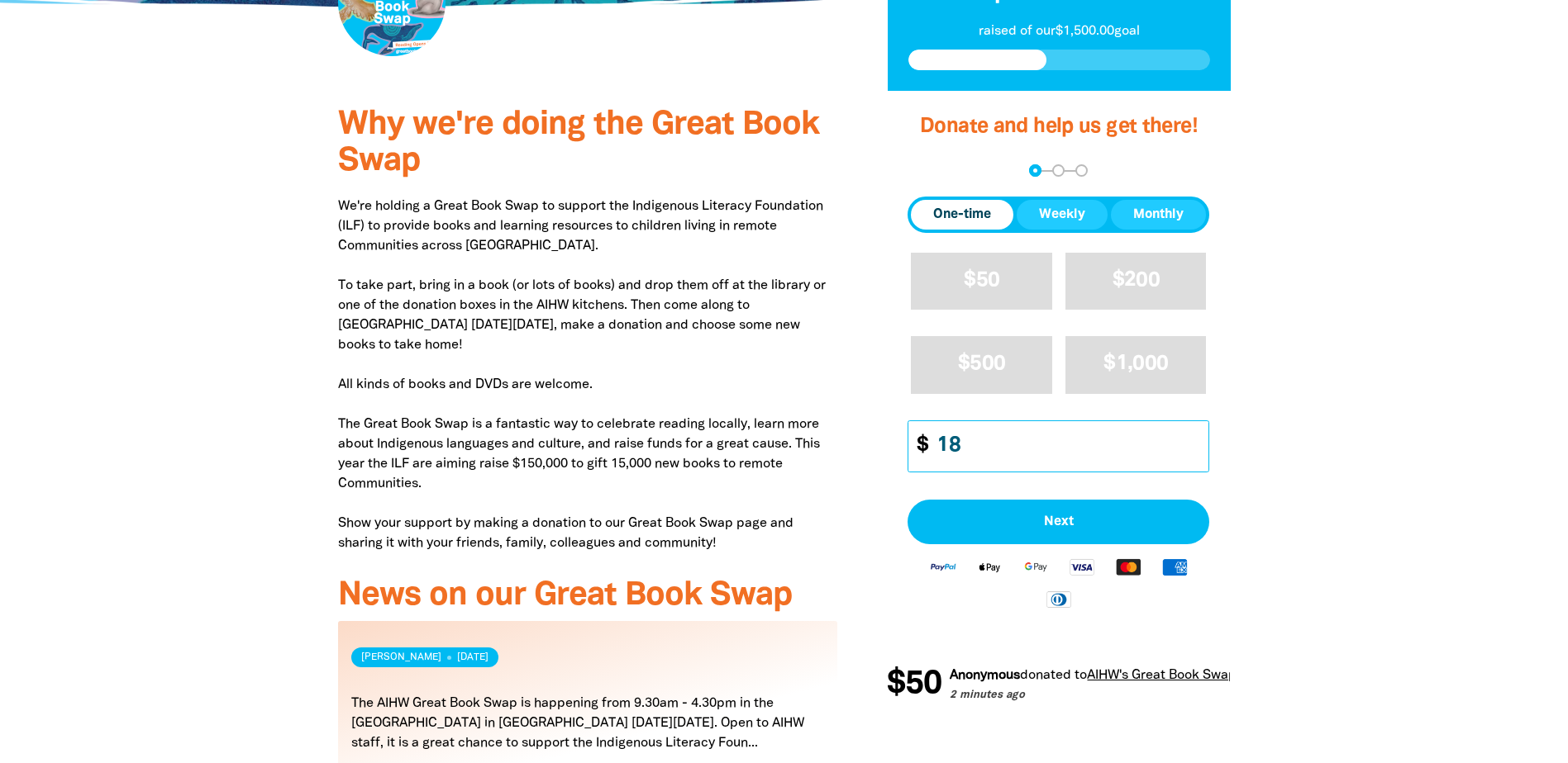
type input "1"
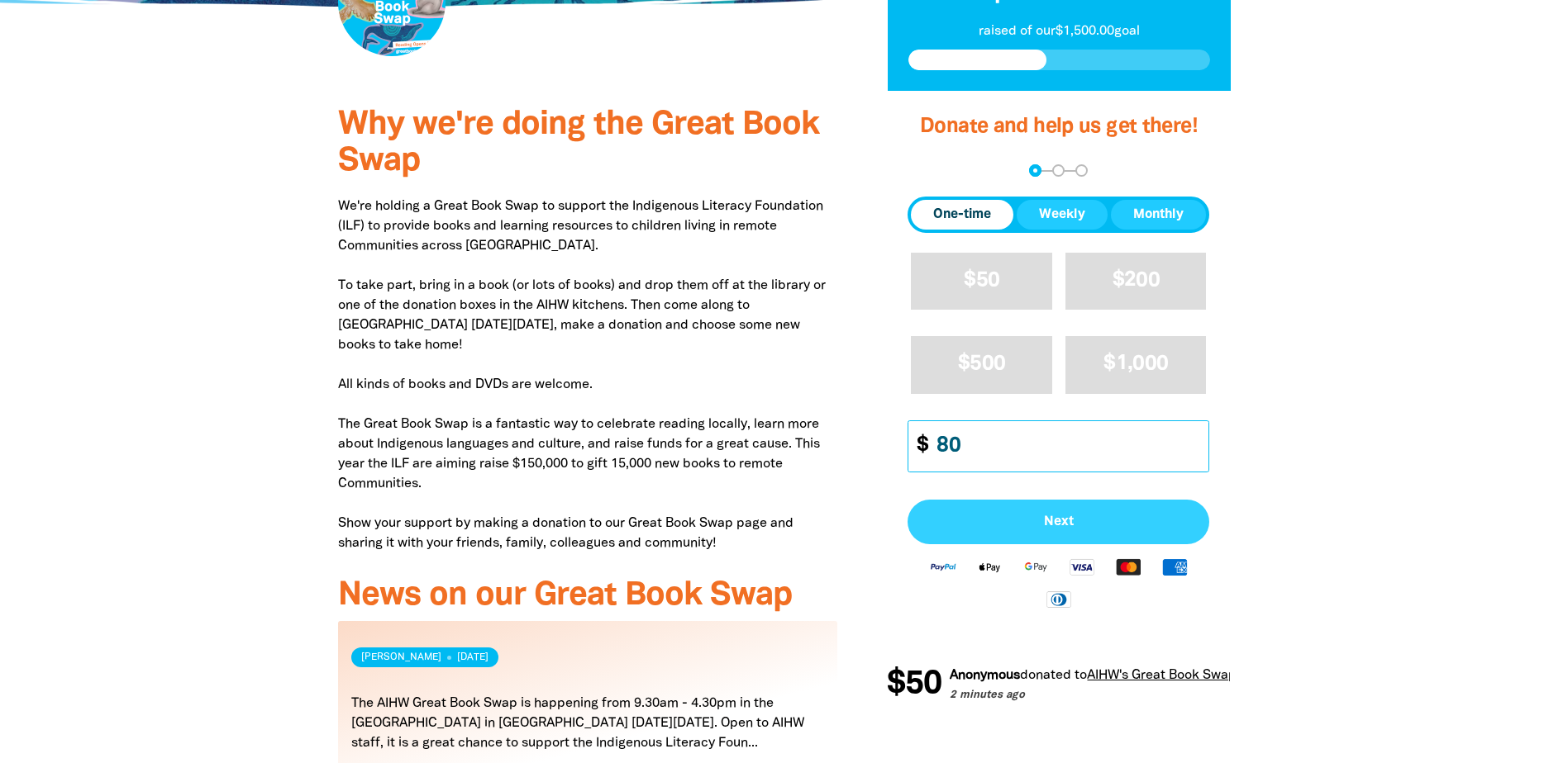
type input "80"
click at [1065, 529] on span "Next" at bounding box center [1058, 522] width 265 height 13
select select "AU"
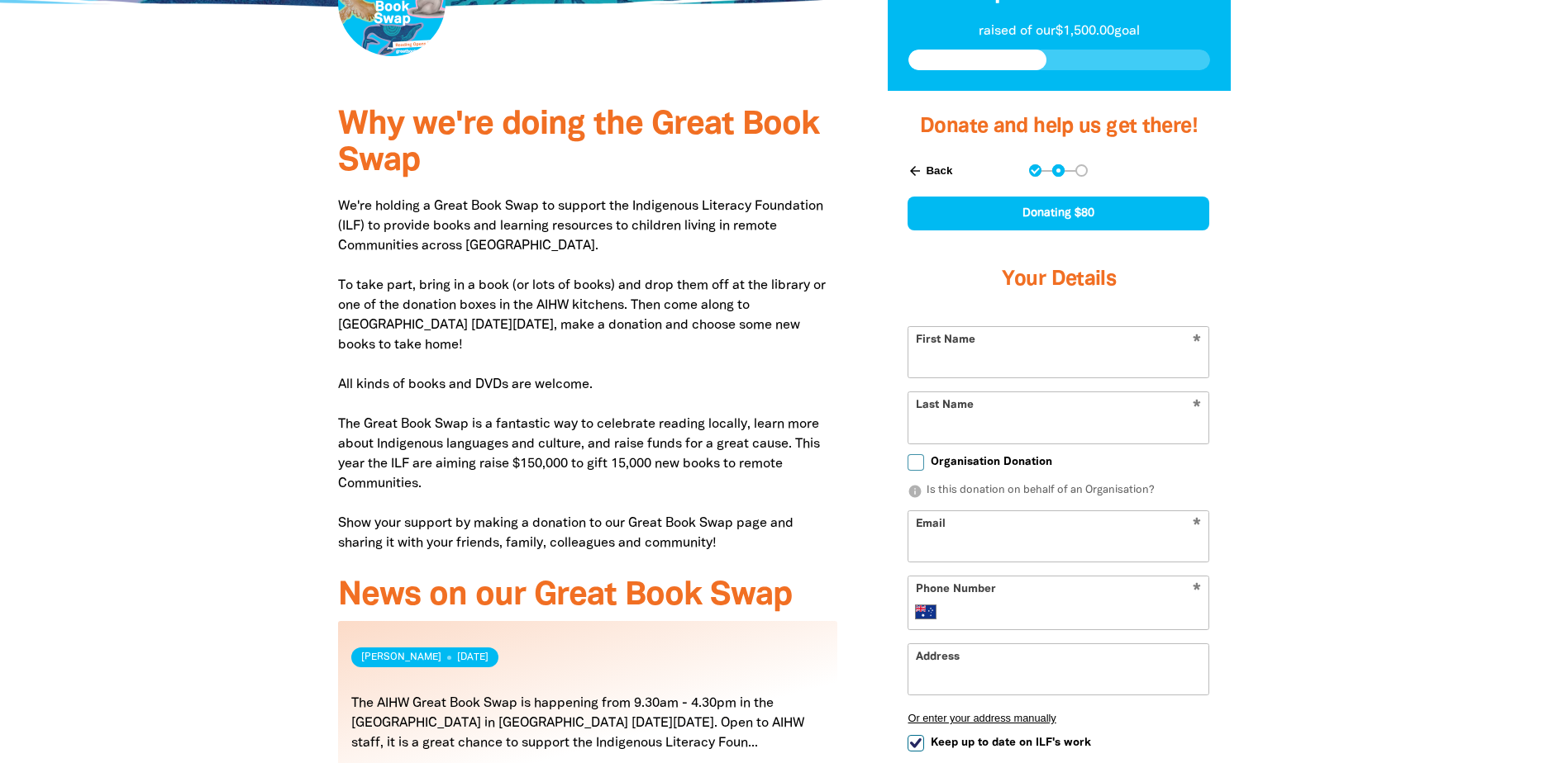
click at [1018, 377] on input "First Name" at bounding box center [1058, 352] width 300 height 51
type input "Shuai"
type input "Shao"
type input "shuai.shao@aihw.gov.au"
type input "+61 405 036 711"
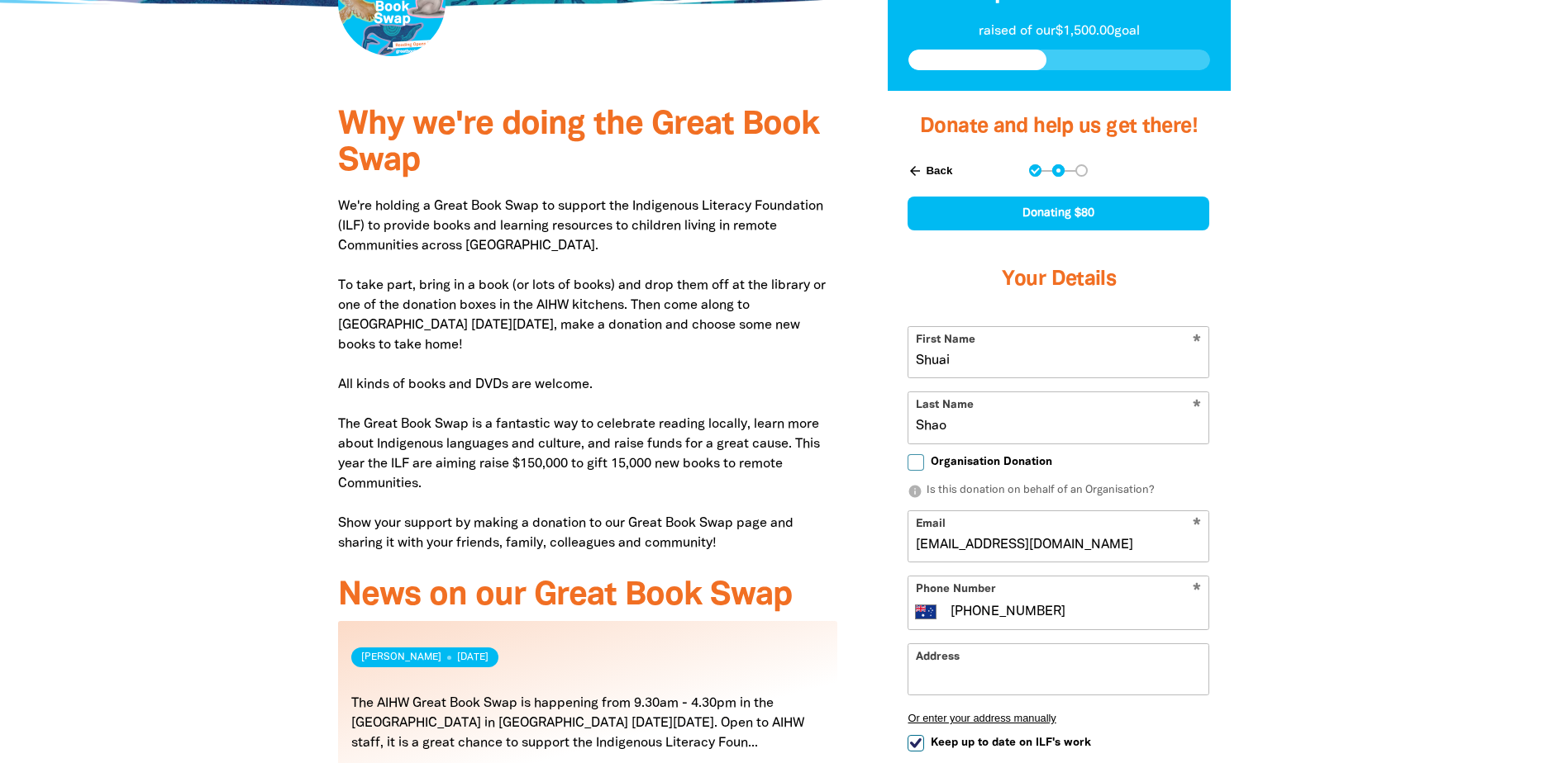
type input "Unit 6, 9 Dines Place, BRUCE ACT 2617"
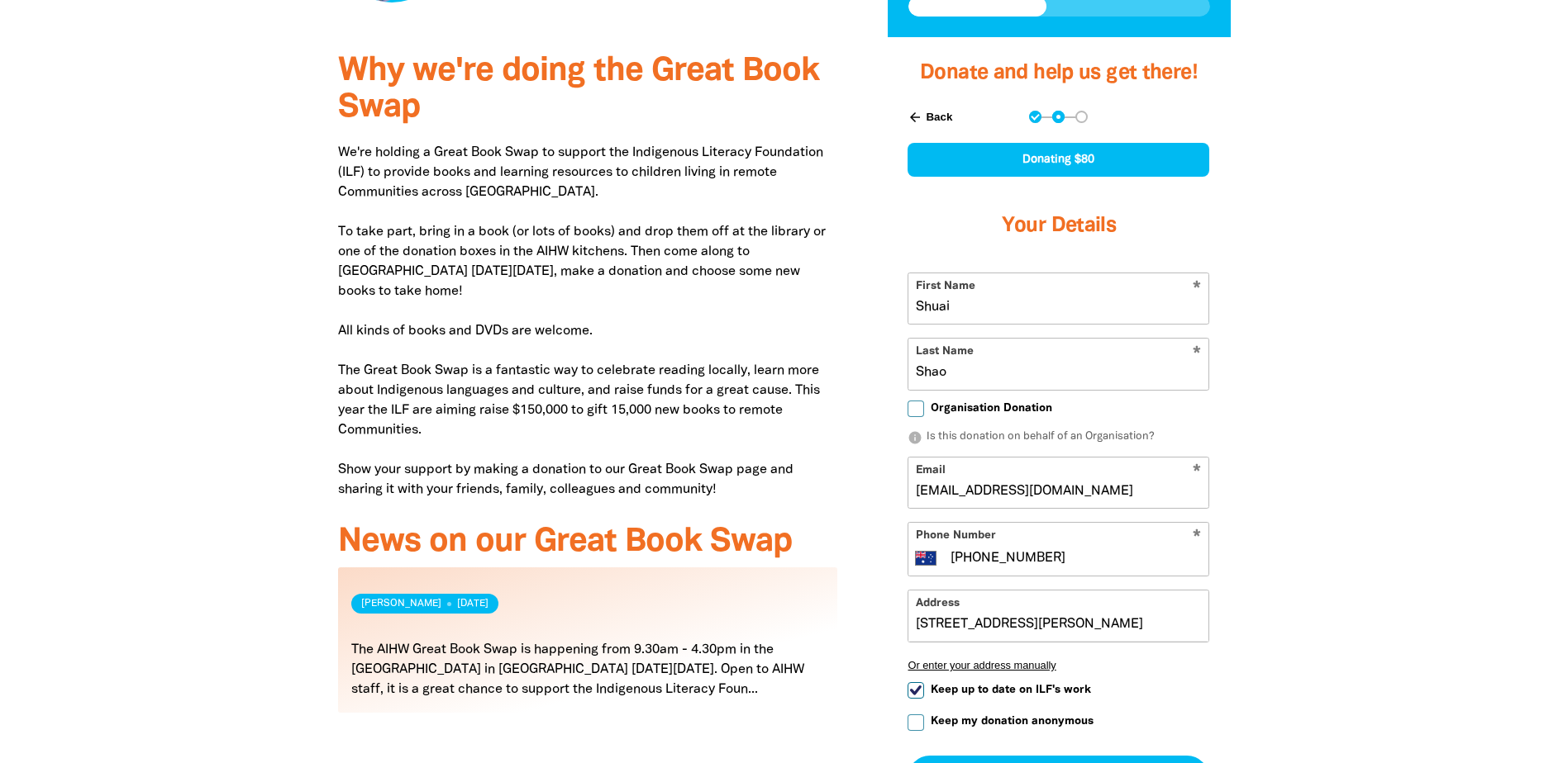
scroll to position [496, 0]
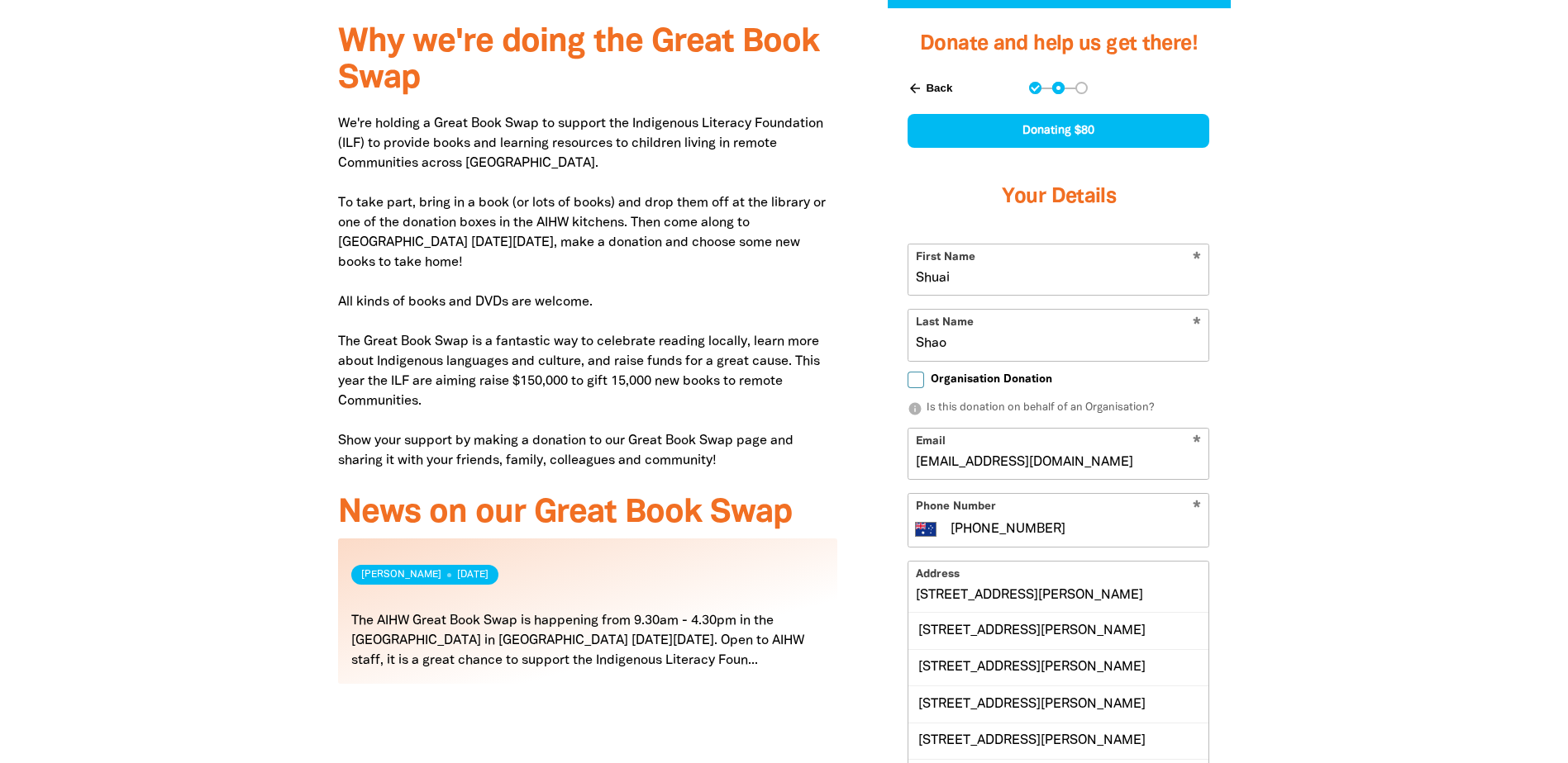
click at [998, 380] on span "Organisation Donation" at bounding box center [991, 380] width 122 height 16
click at [924, 380] on input "Organisation Donation" at bounding box center [915, 381] width 17 height 17
checkbox input "true"
select select "AU"
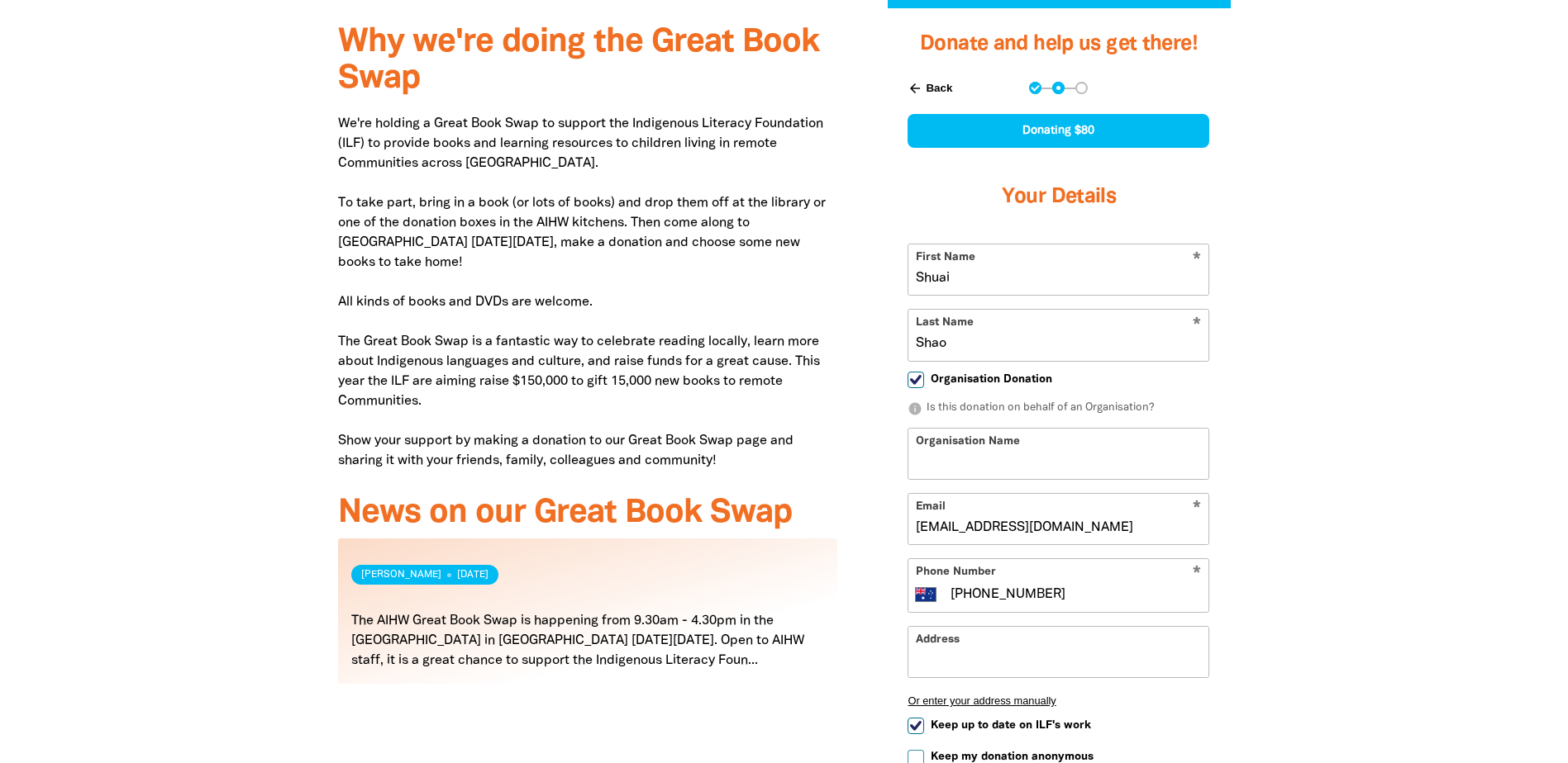
click at [997, 380] on span "Organisation Donation" at bounding box center [991, 380] width 122 height 16
click at [924, 380] on input "Organisation Donation" at bounding box center [915, 381] width 17 height 17
checkbox input "false"
select select "AU"
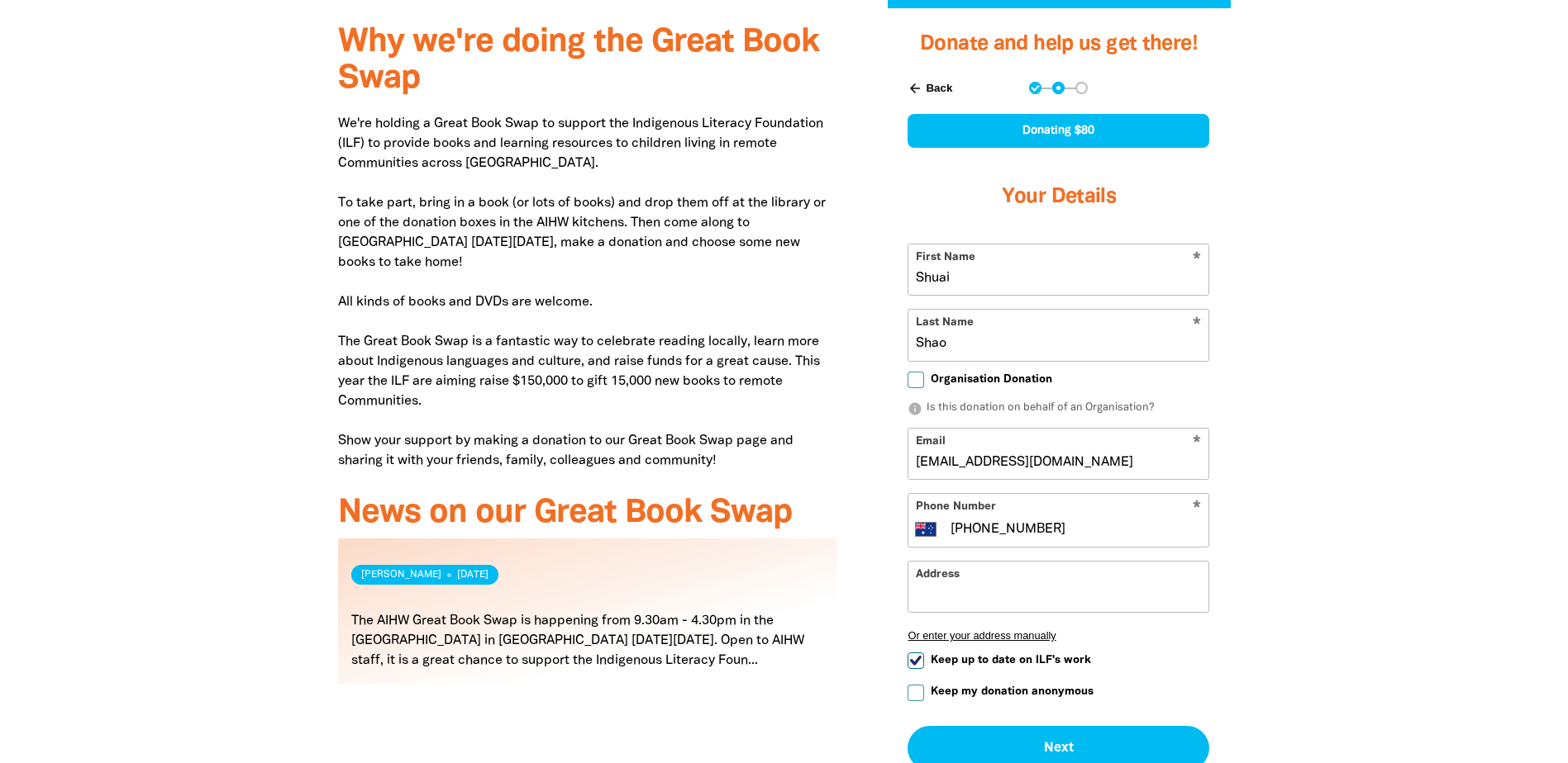
scroll to position [743, 0]
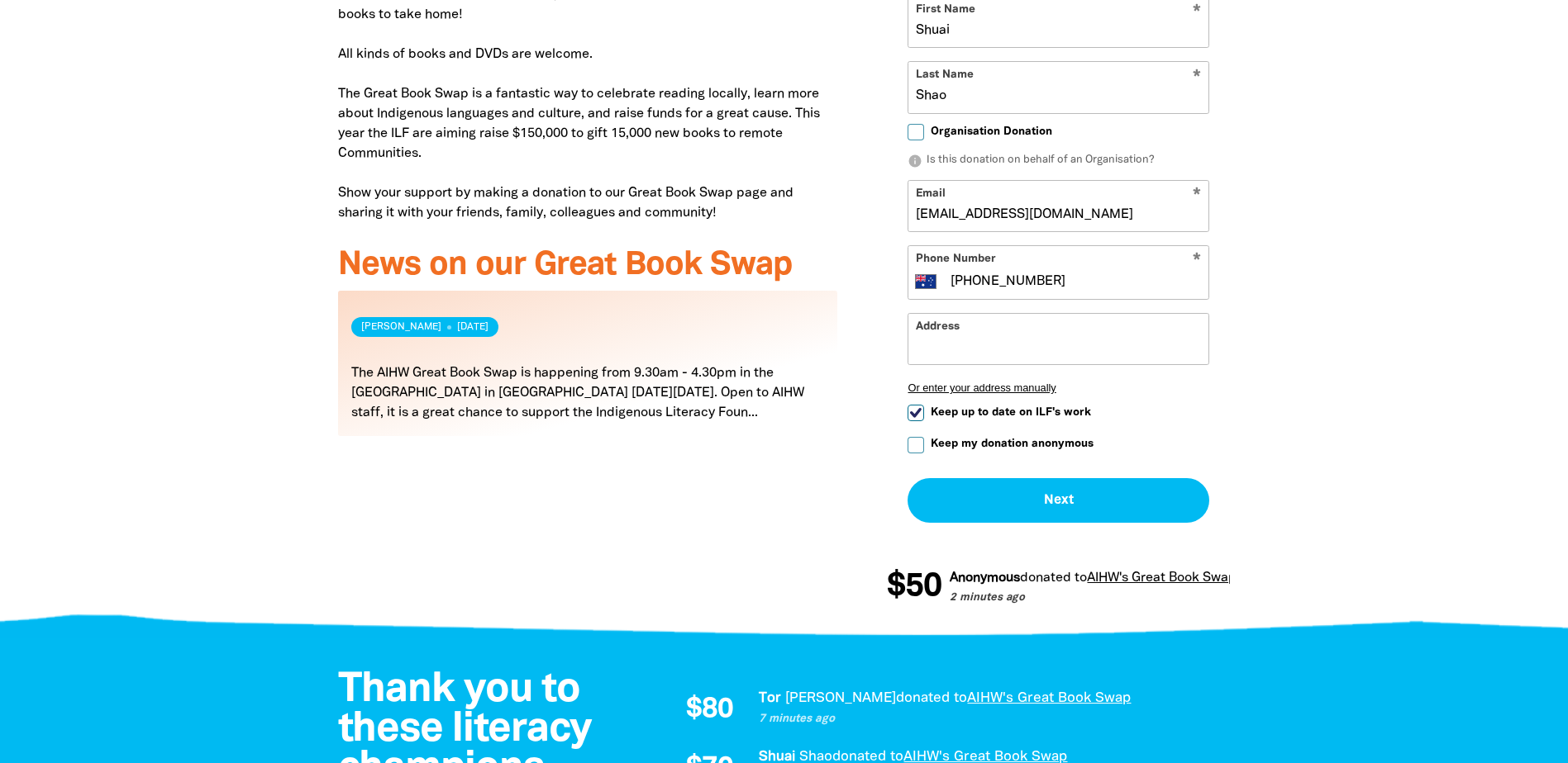
click at [1020, 442] on span "Keep my donation anonymous" at bounding box center [1012, 443] width 163 height 16
click at [924, 442] on input "Keep my donation anonymous" at bounding box center [915, 445] width 17 height 17
checkbox input "true"
click at [1006, 339] on input "Address" at bounding box center [1058, 339] width 300 height 51
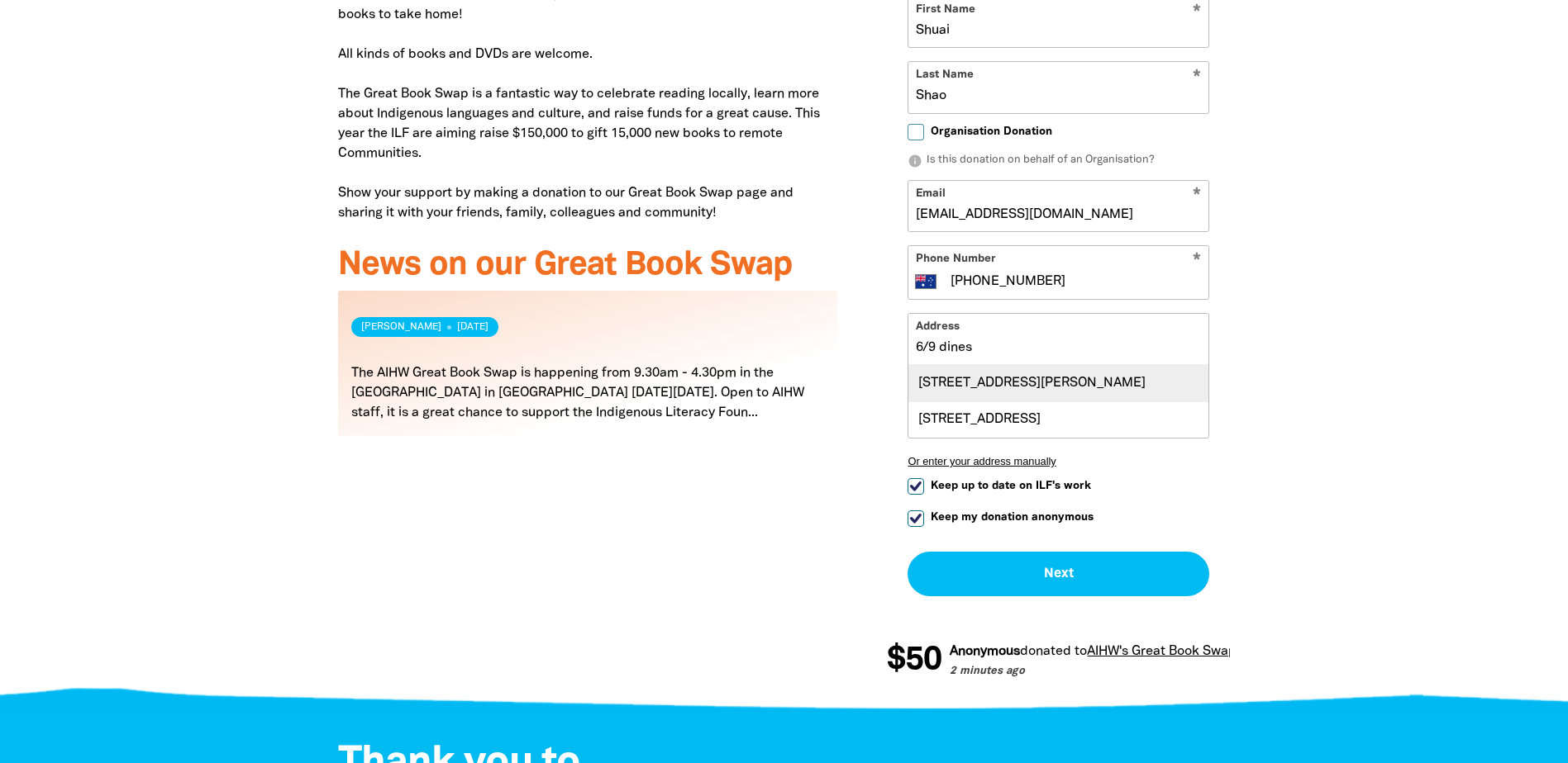
click at [1048, 377] on div "Unit 6, 9 Dines Place, BRUCE ACT 2617" at bounding box center [1058, 382] width 300 height 36
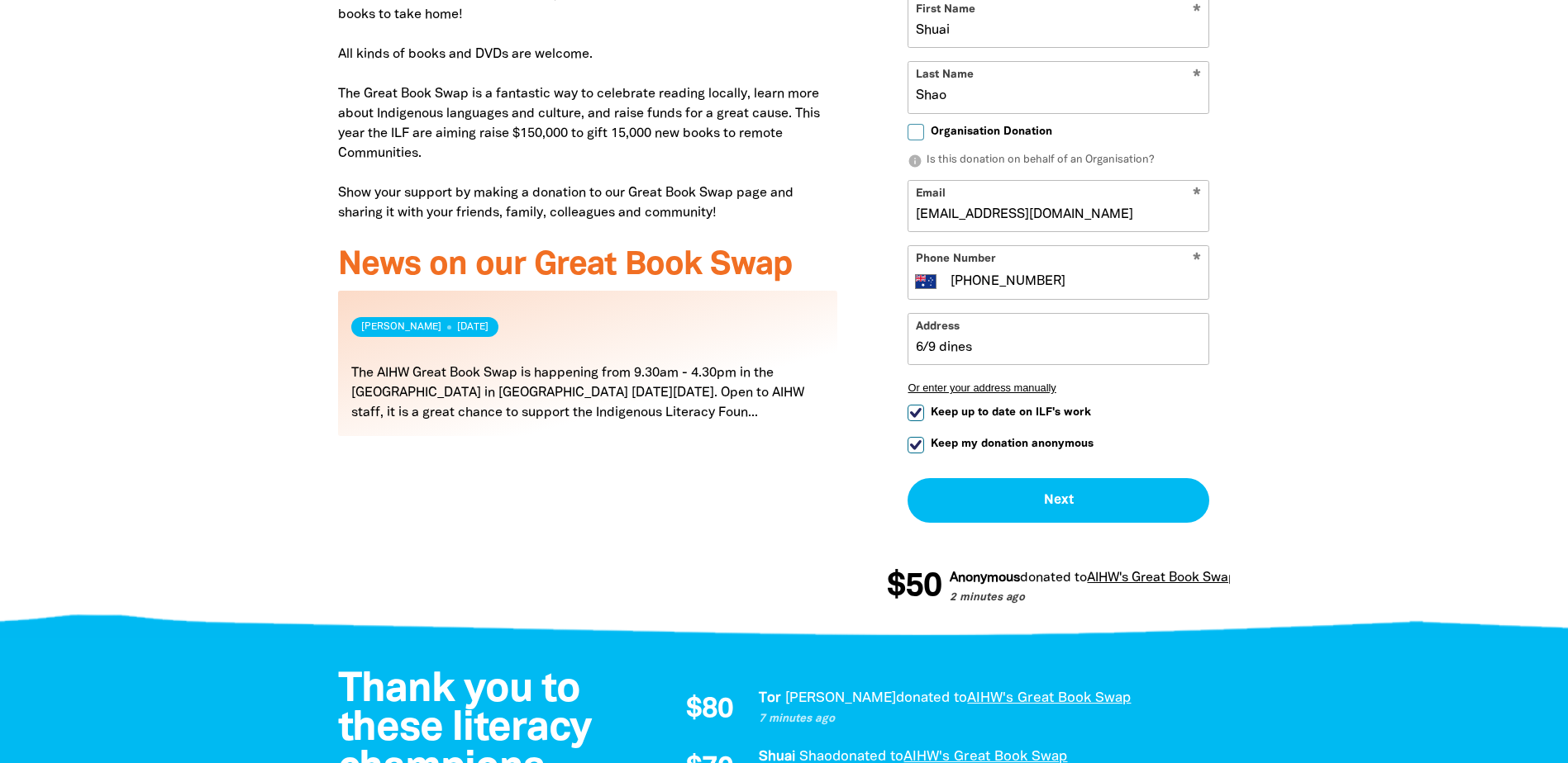
type input "Unit 6, 9 Dines Place, BRUCE ACT 2617"
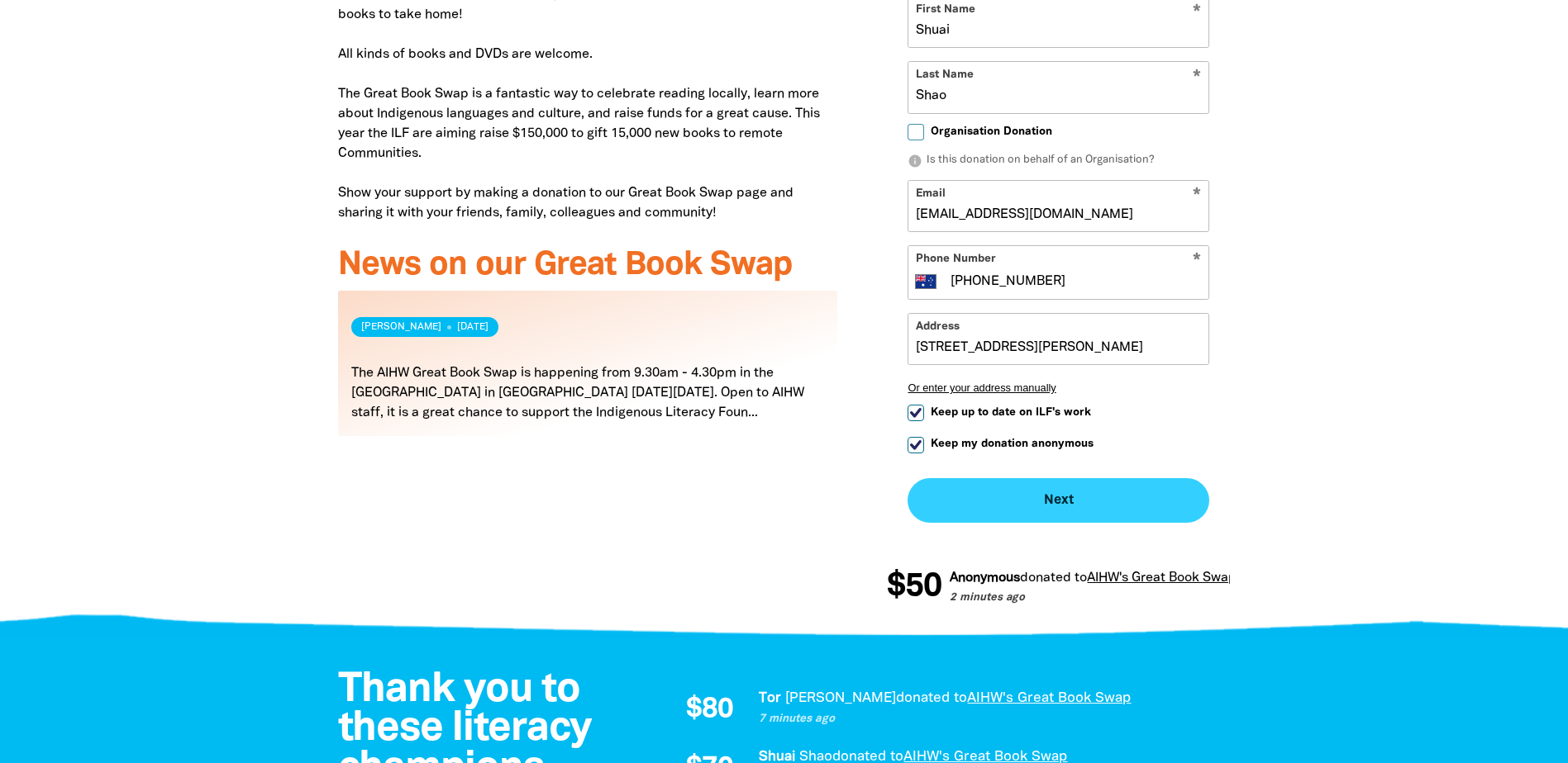
click at [1036, 510] on button "Next chevron_right" at bounding box center [1058, 501] width 302 height 45
checkbox input "false"
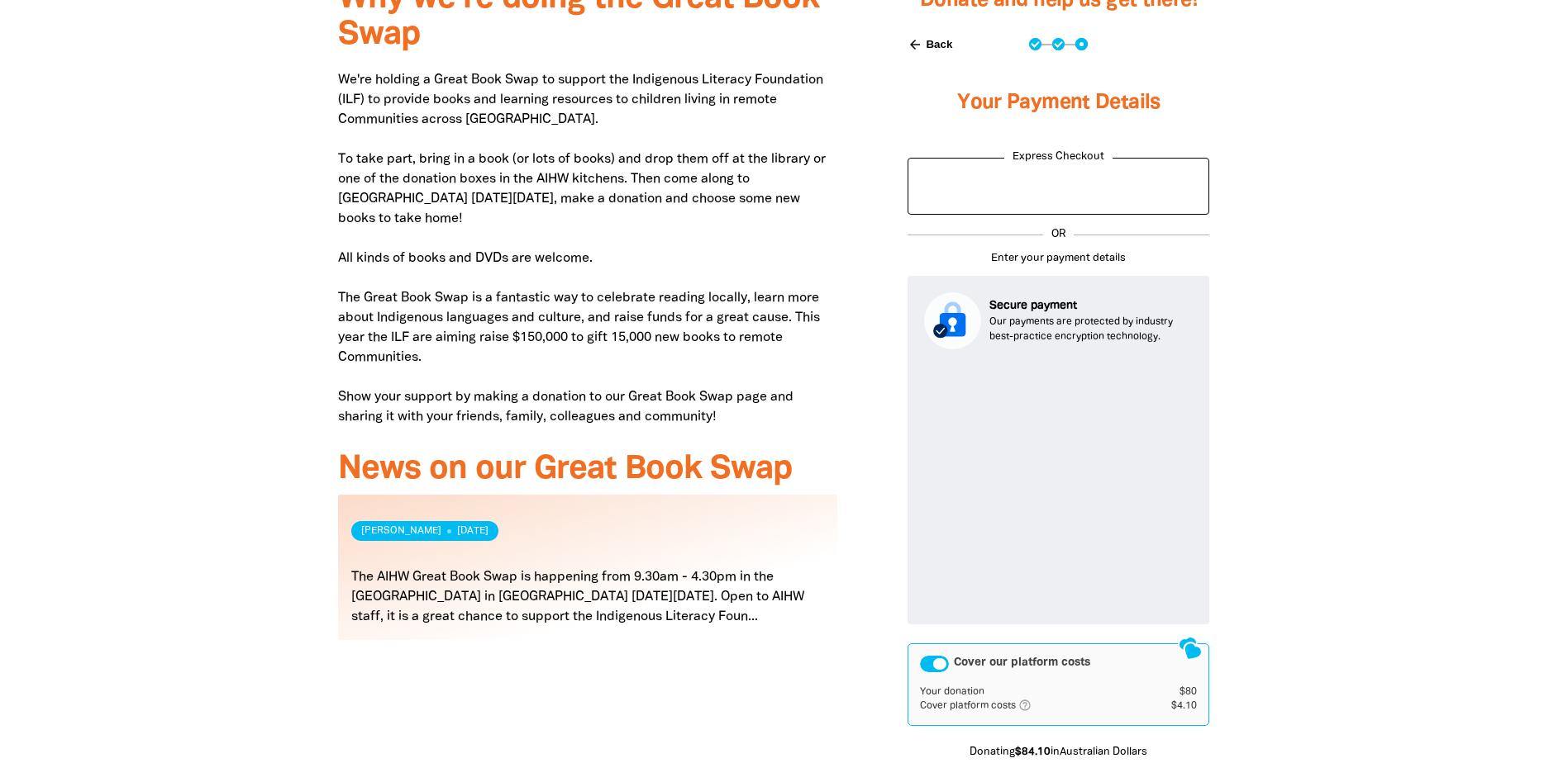
scroll to position [541, 0]
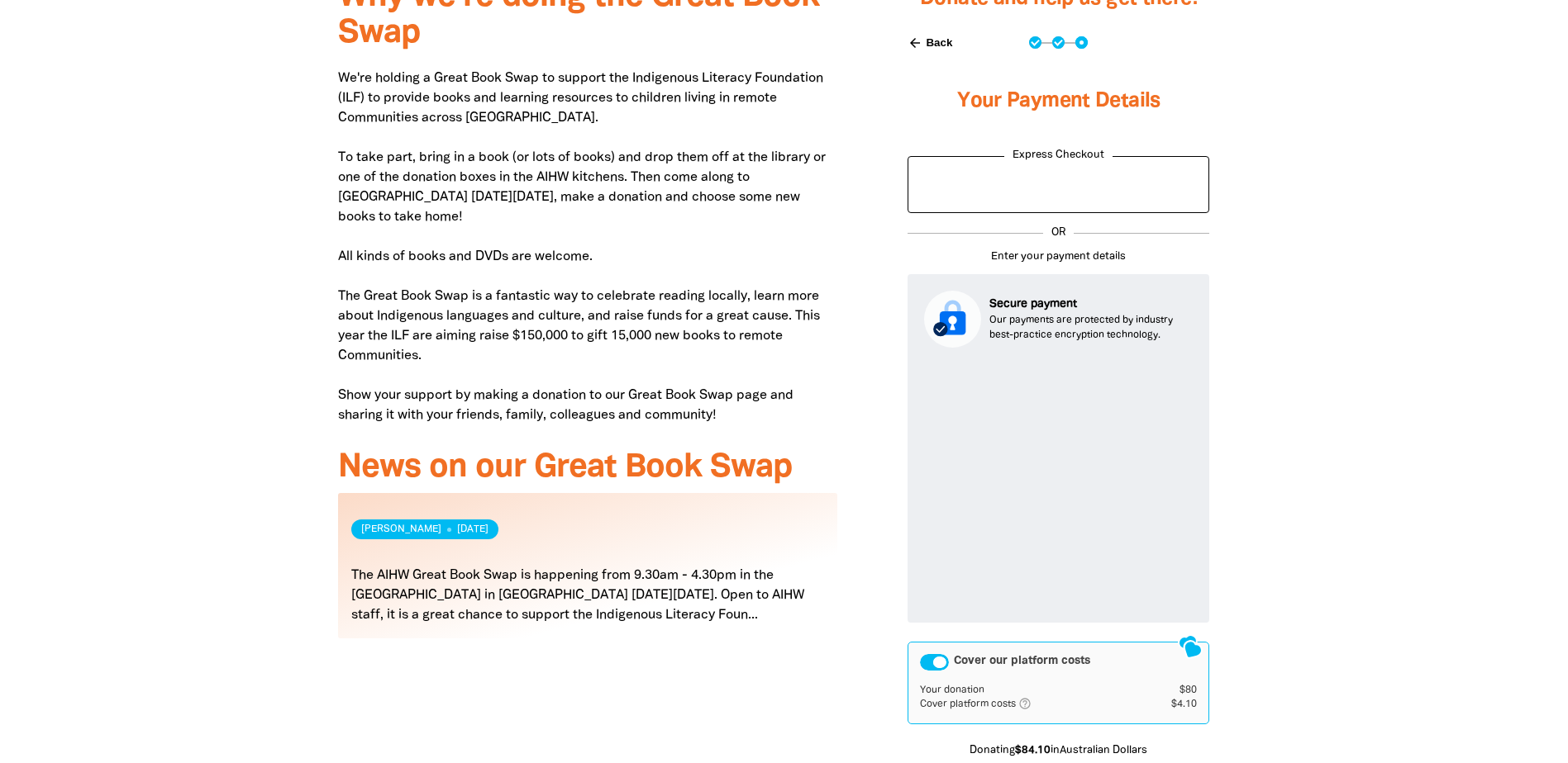
click at [1384, 515] on div at bounding box center [784, 445] width 1568 height 966
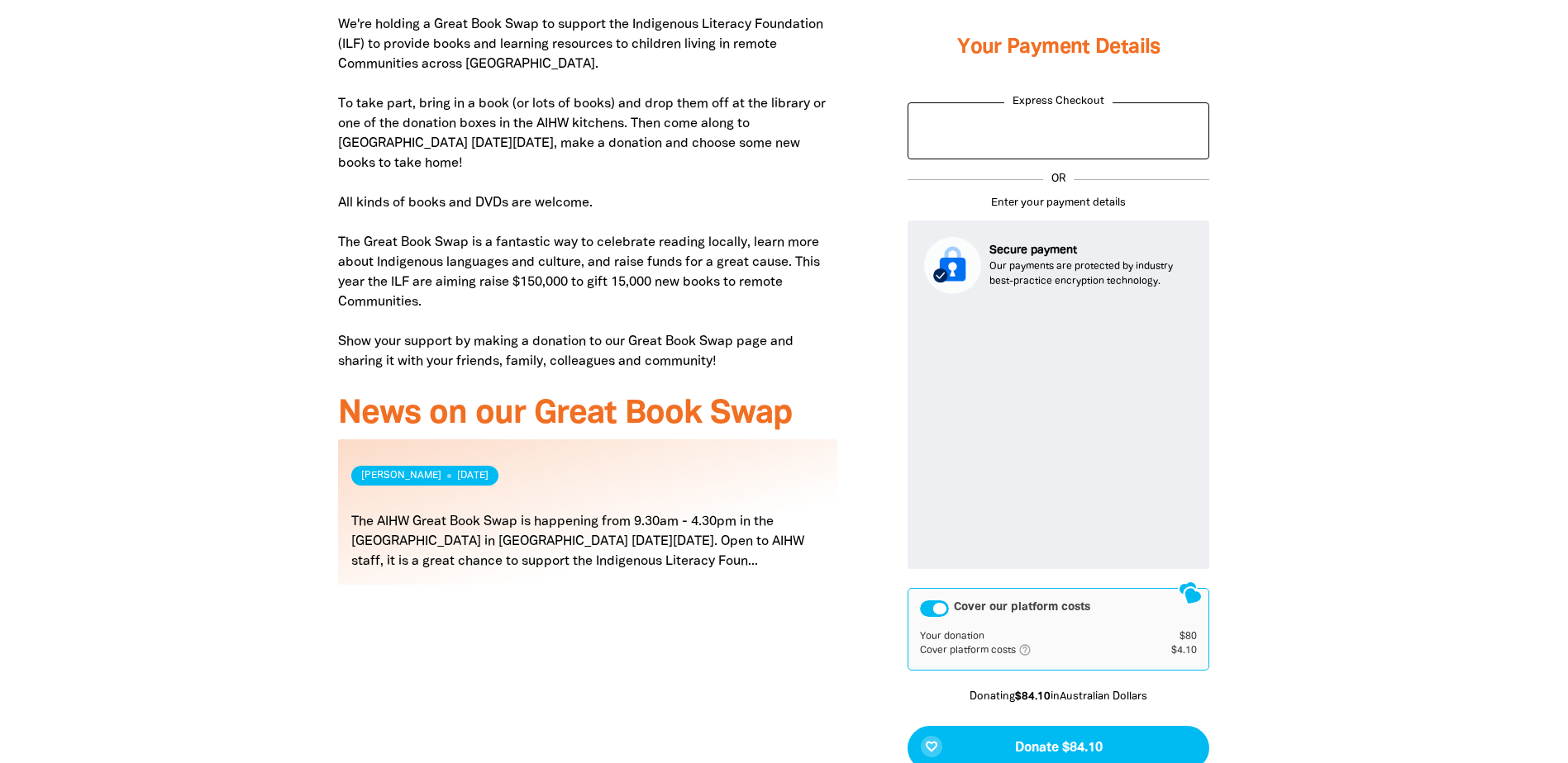
scroll to position [623, 0]
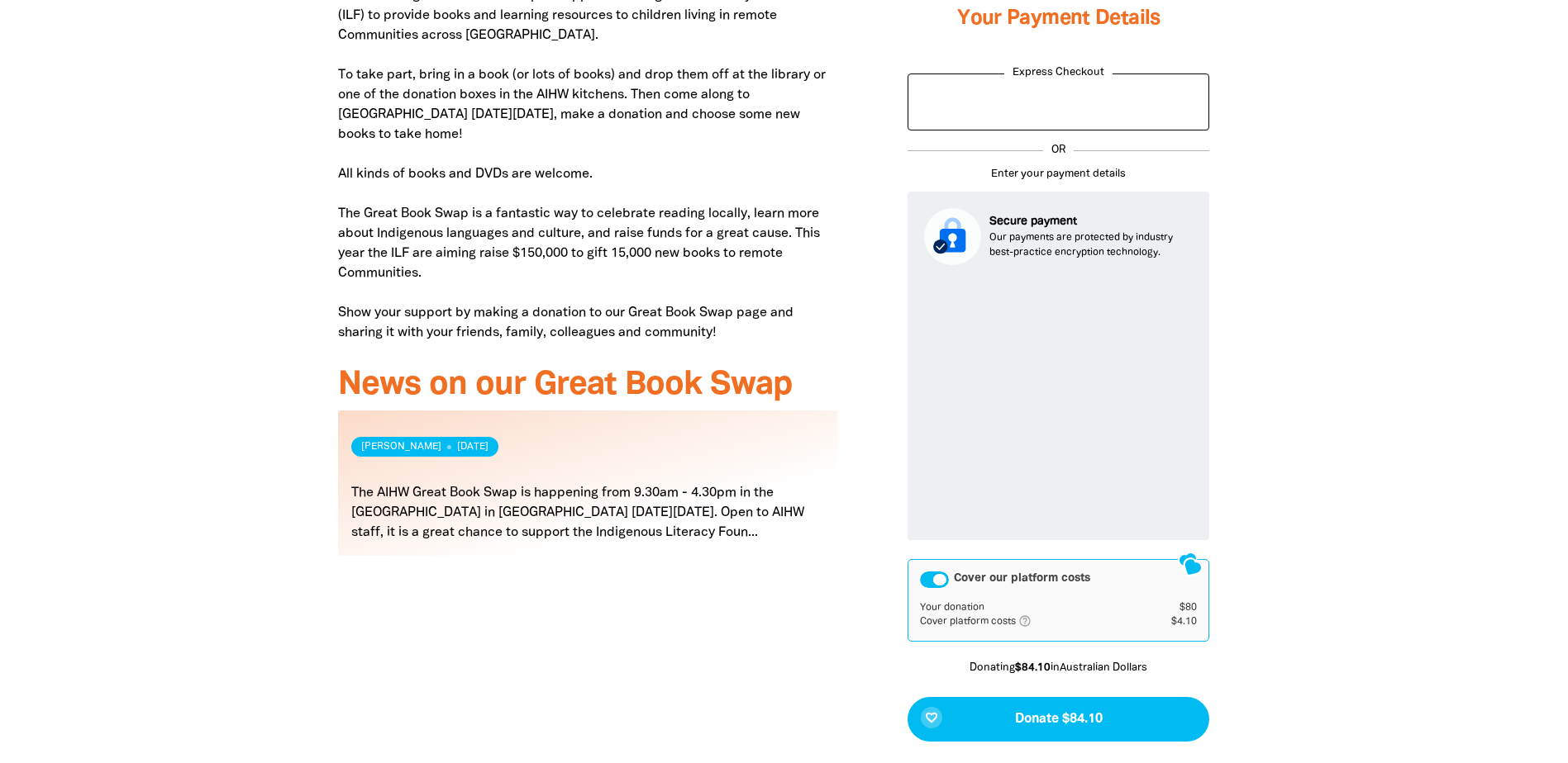
click at [927, 575] on div "Cover our platform costs" at bounding box center [934, 580] width 29 height 17
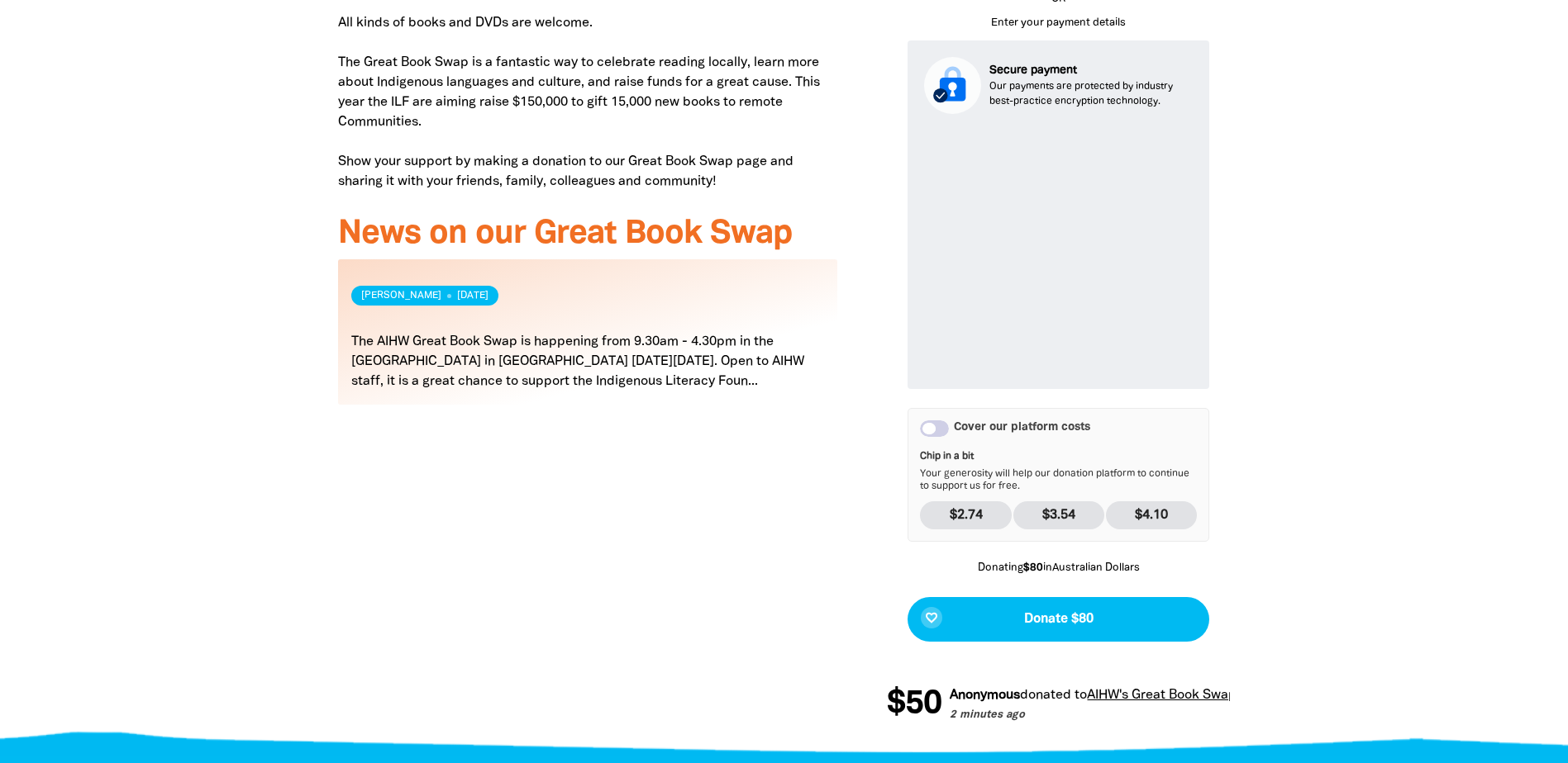
scroll to position [788, 0]
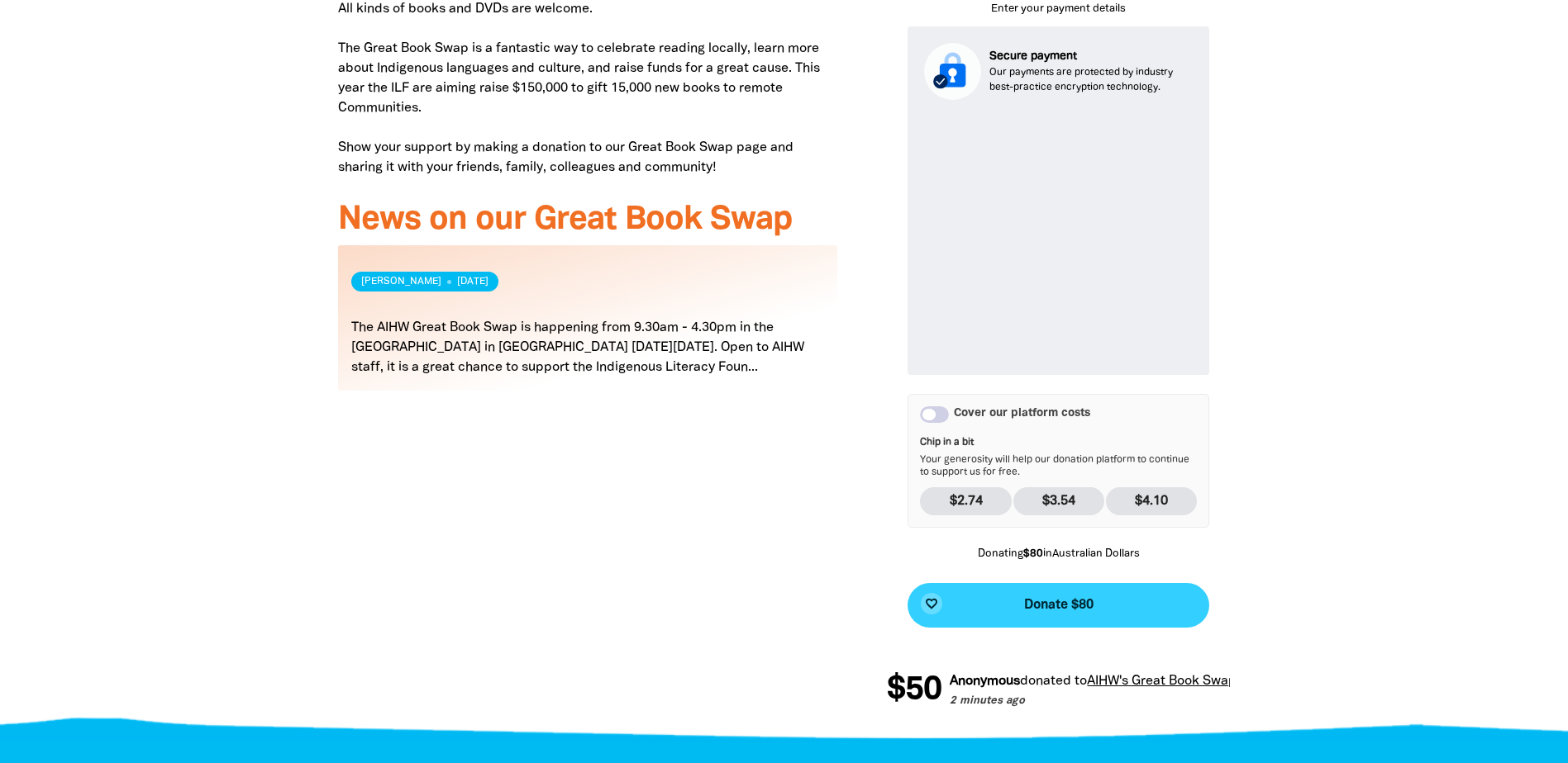
click at [1148, 611] on button "favorite_border Donate $80" at bounding box center [1058, 606] width 302 height 45
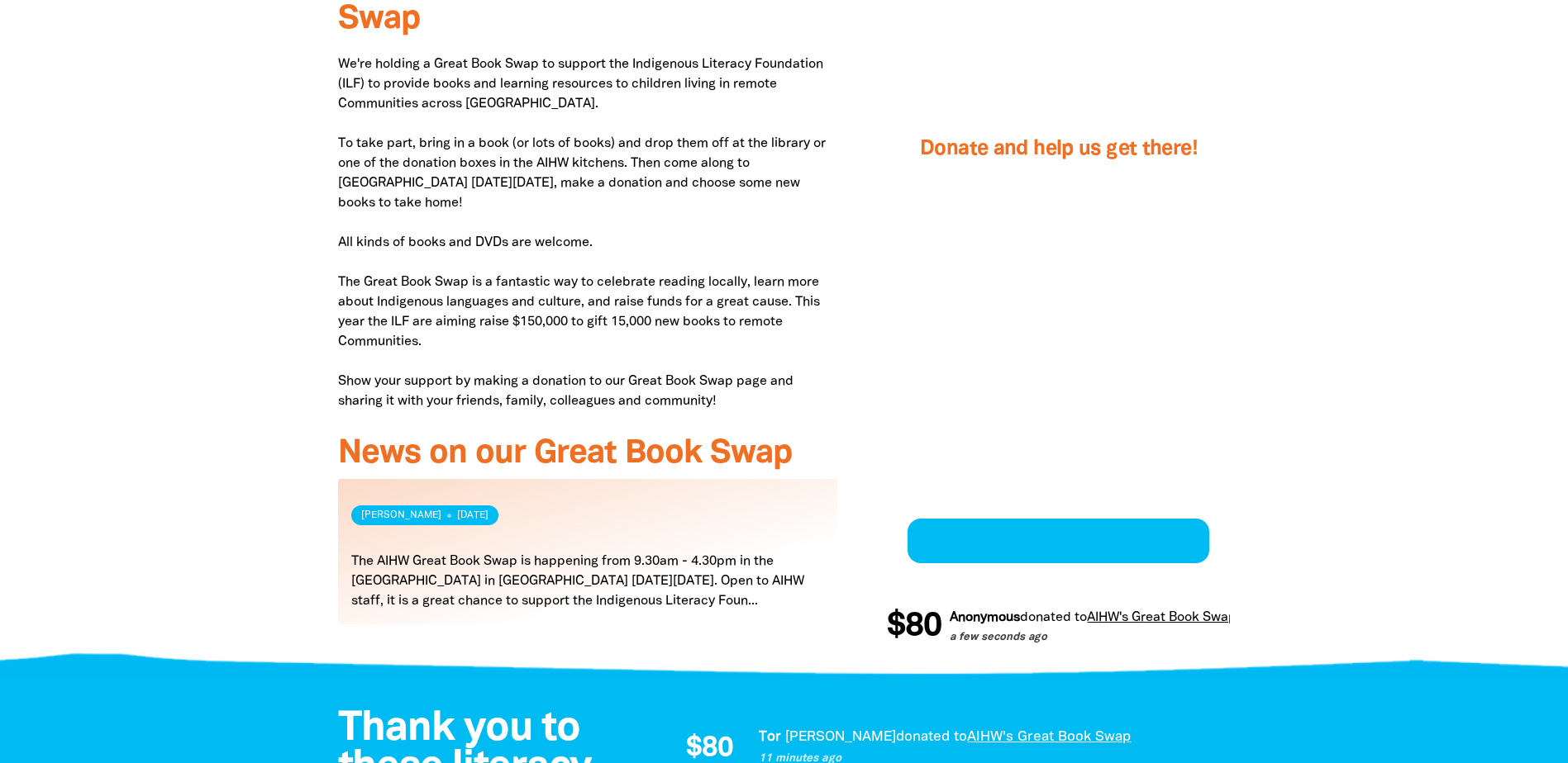
scroll to position [534, 0]
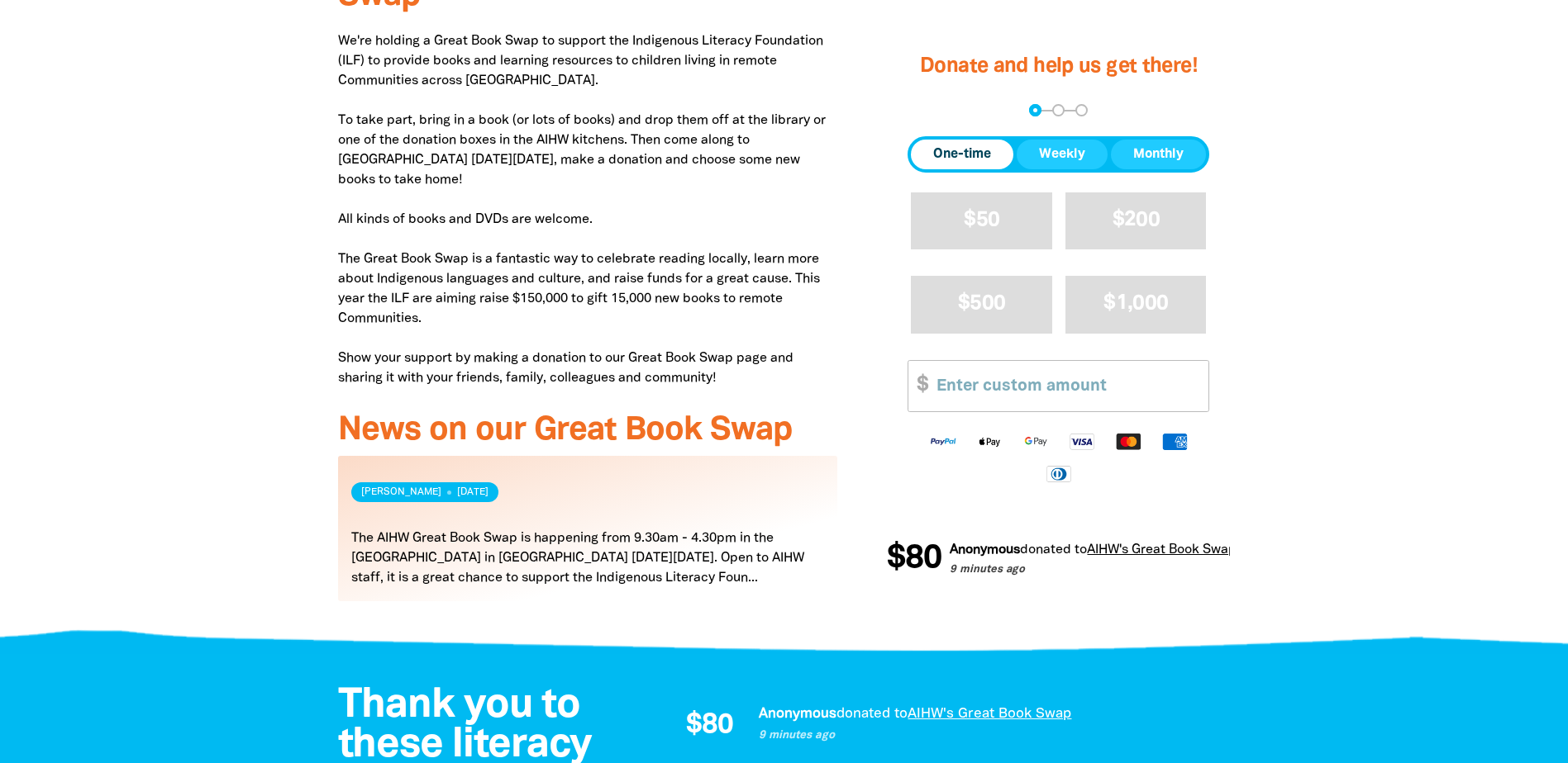
scroll to position [247, 0]
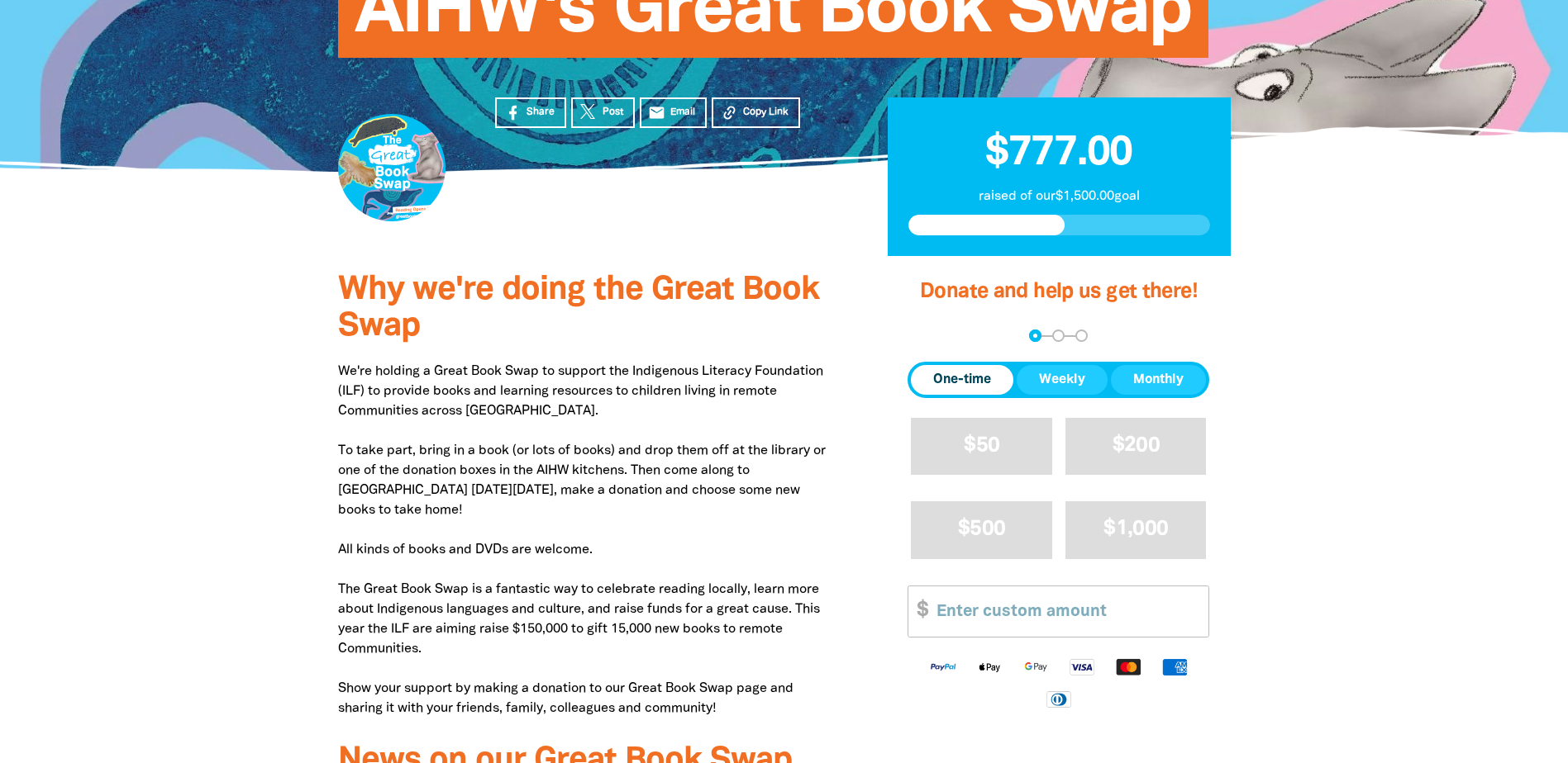
click at [1415, 550] on div at bounding box center [784, 616] width 1568 height 720
click at [1314, 334] on div at bounding box center [784, 616] width 1568 height 720
